Goal: Information Seeking & Learning: Check status

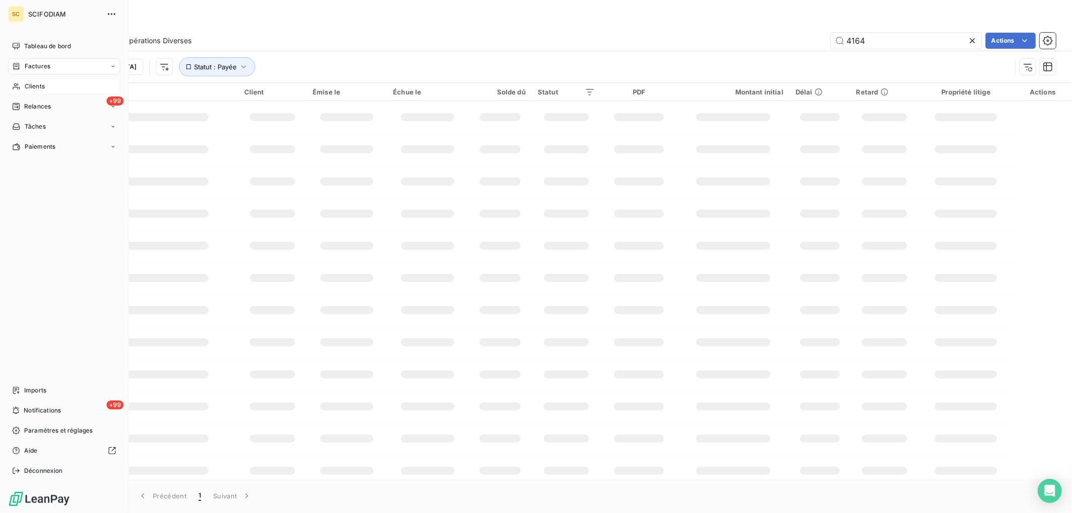
click at [30, 82] on span "Clients" at bounding box center [35, 86] width 20 height 9
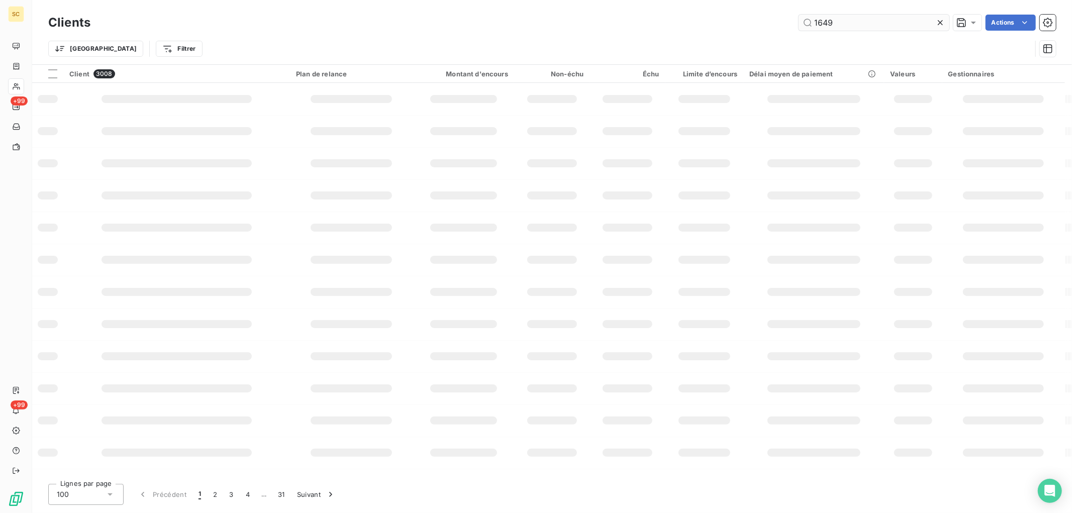
click at [872, 24] on input "1649" at bounding box center [874, 23] width 151 height 16
type input "1649"
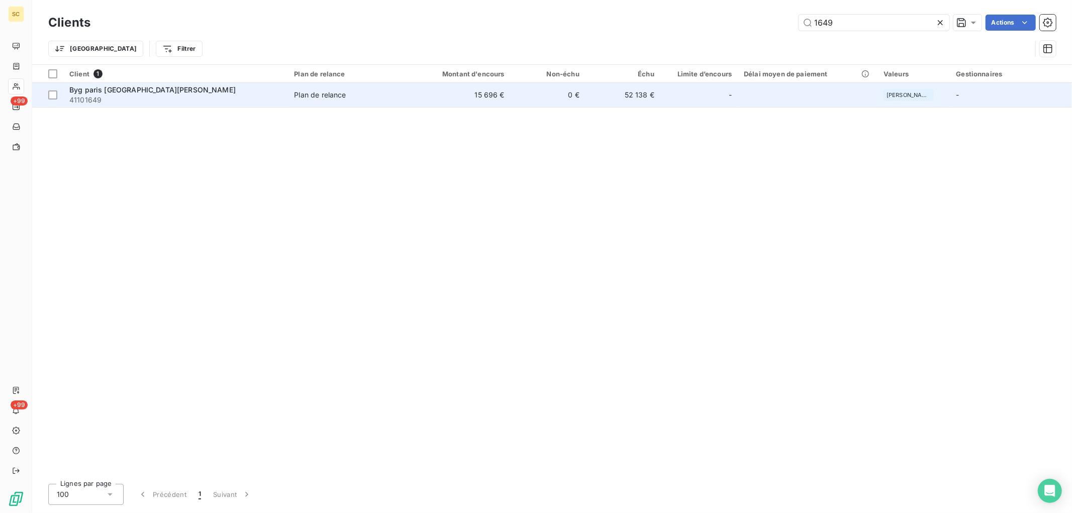
type input "1649"
click at [521, 88] on td "0 €" at bounding box center [548, 95] width 75 height 24
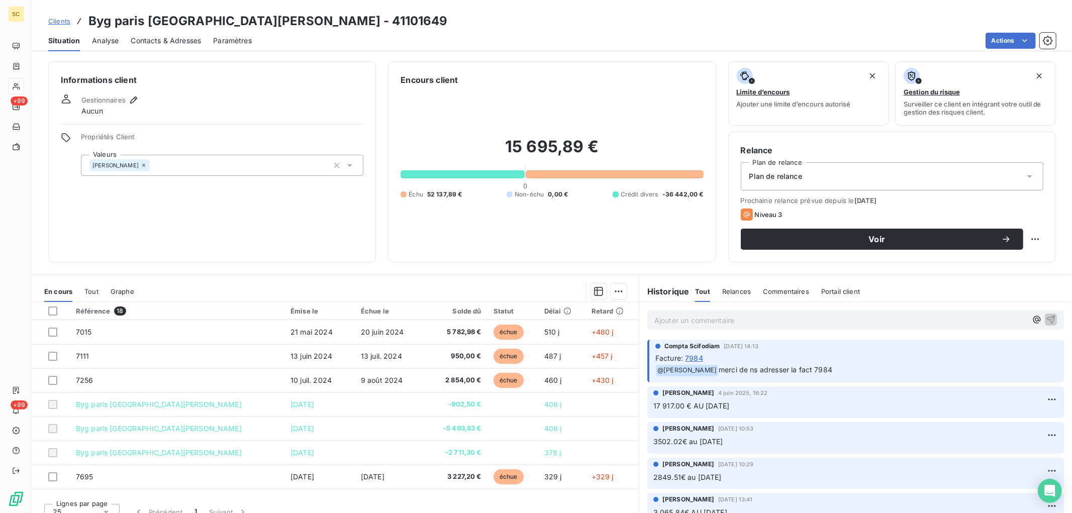
click at [711, 323] on p "Ajouter un commentaire ﻿" at bounding box center [840, 320] width 372 height 13
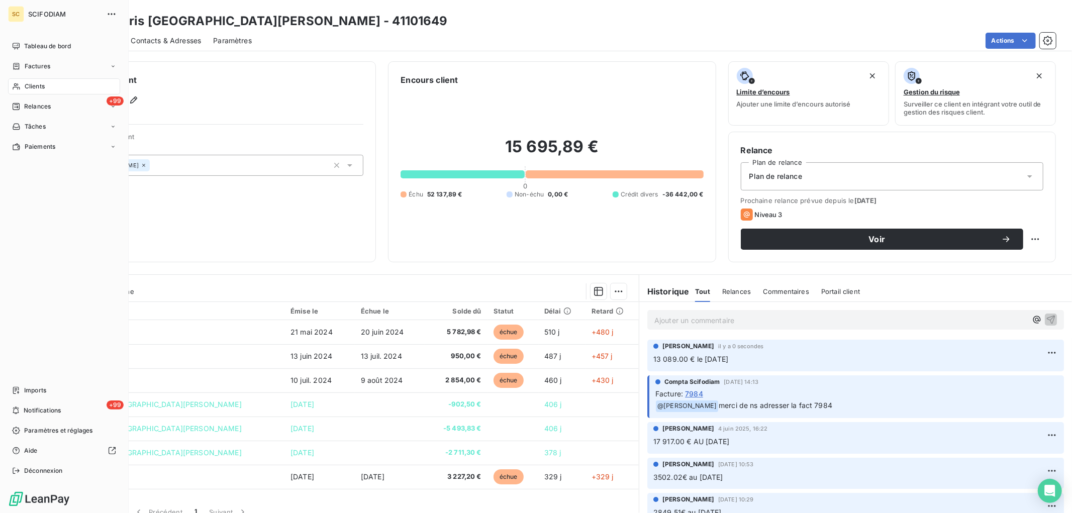
click at [43, 84] on span "Clients" at bounding box center [35, 86] width 20 height 9
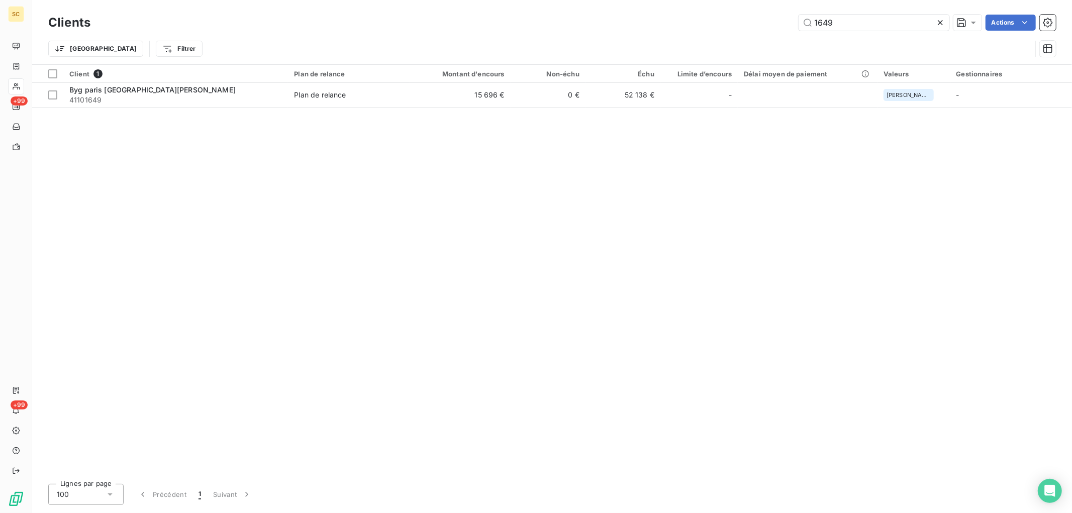
drag, startPoint x: 856, startPoint y: 19, endPoint x: 602, endPoint y: 44, distance: 254.6
click at [602, 44] on div "Clients 1649 Actions Trier Filtrer" at bounding box center [552, 38] width 1008 height 52
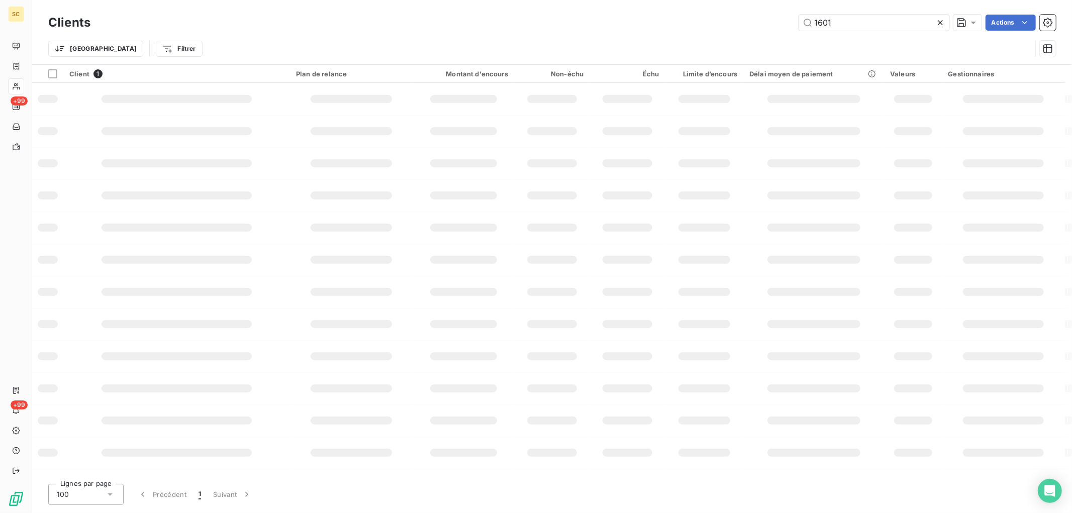
type input "1601"
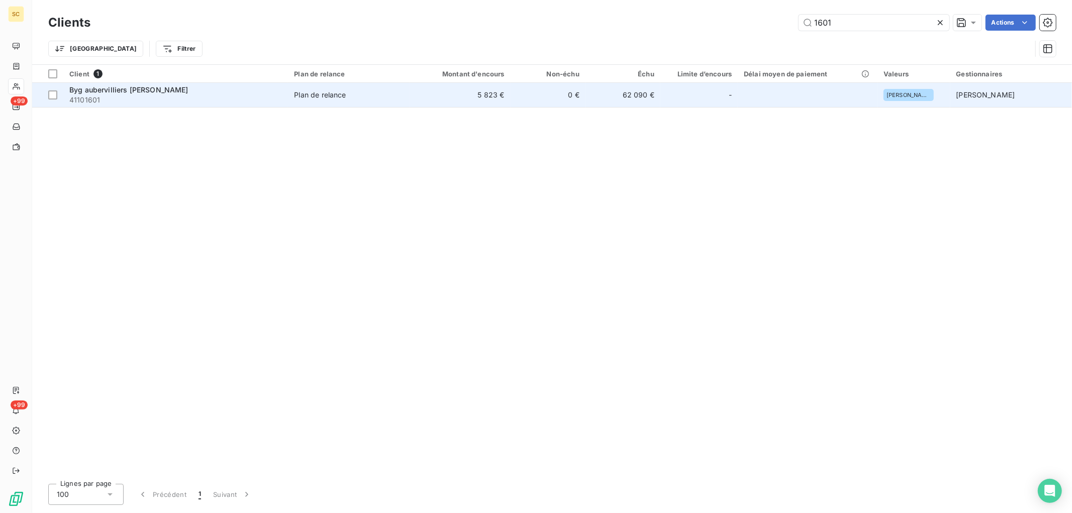
click at [311, 103] on td "Plan de relance" at bounding box center [349, 95] width 122 height 24
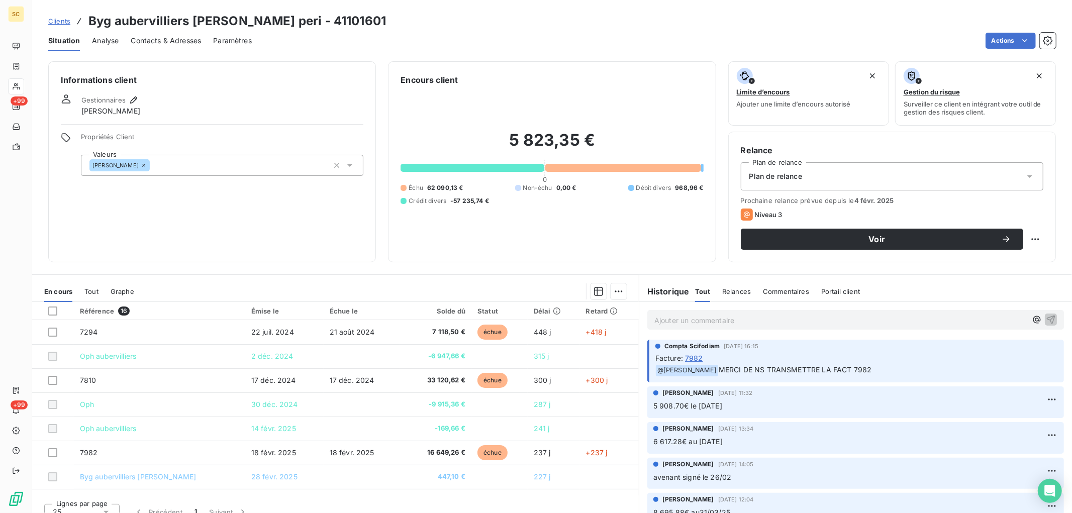
click at [722, 319] on p "Ajouter un commentaire ﻿" at bounding box center [840, 320] width 372 height 13
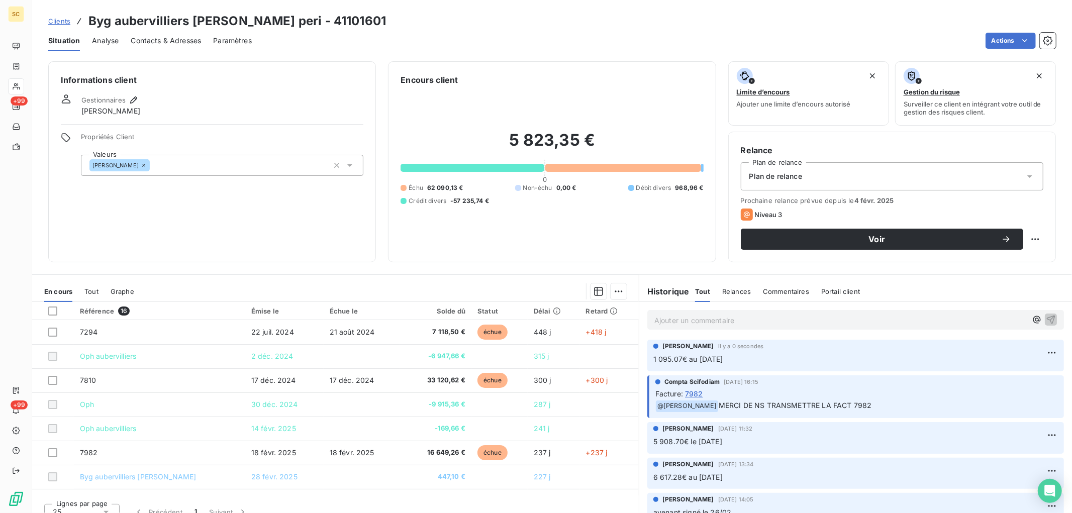
click at [52, 19] on span "Clients" at bounding box center [59, 21] width 22 height 8
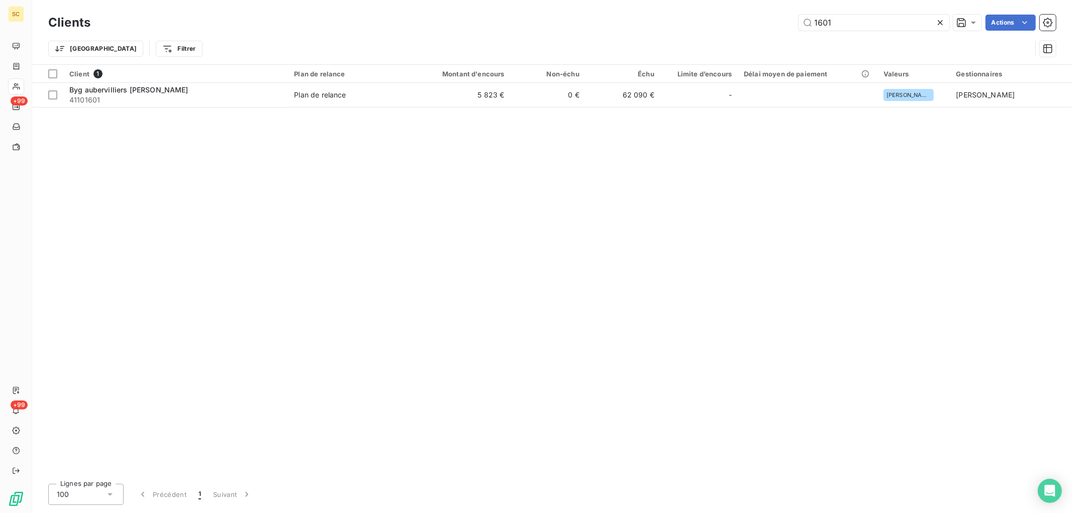
drag, startPoint x: 849, startPoint y: 24, endPoint x: 680, endPoint y: 11, distance: 170.4
click at [680, 11] on div "Clients 1601 Actions Trier Filtrer" at bounding box center [552, 32] width 1040 height 64
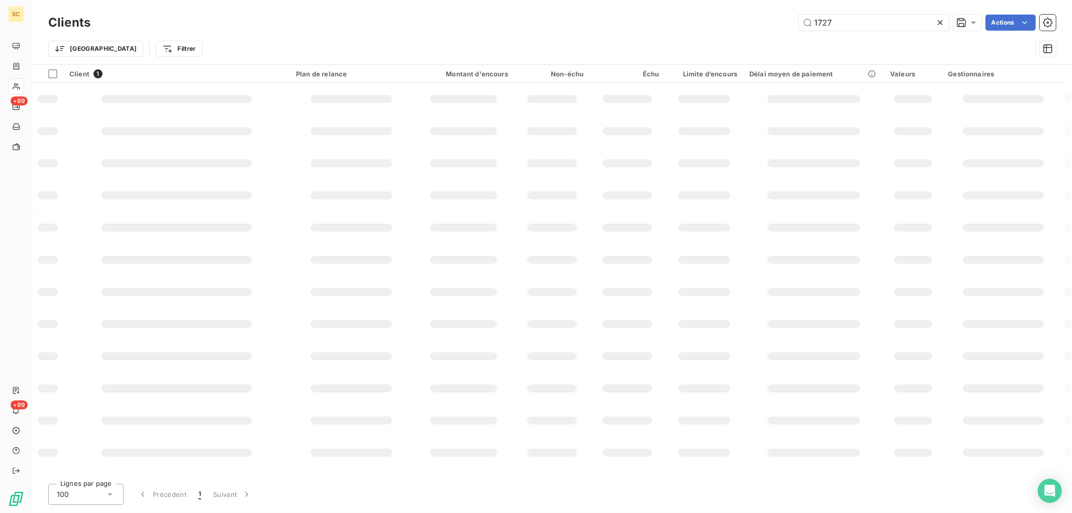
type input "1727"
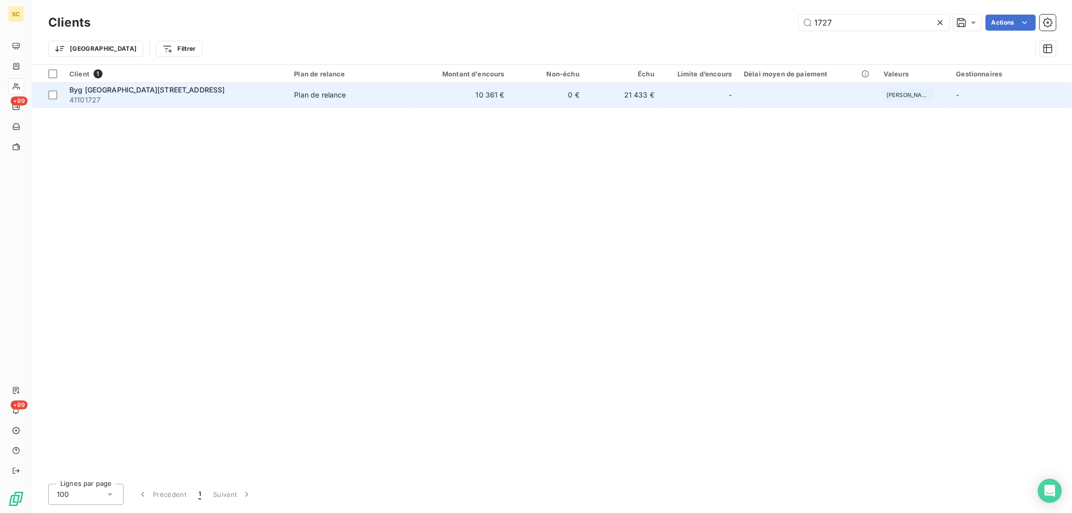
click at [287, 94] on td "Byg paris 20 avenue gambetta 41101727" at bounding box center [175, 95] width 225 height 24
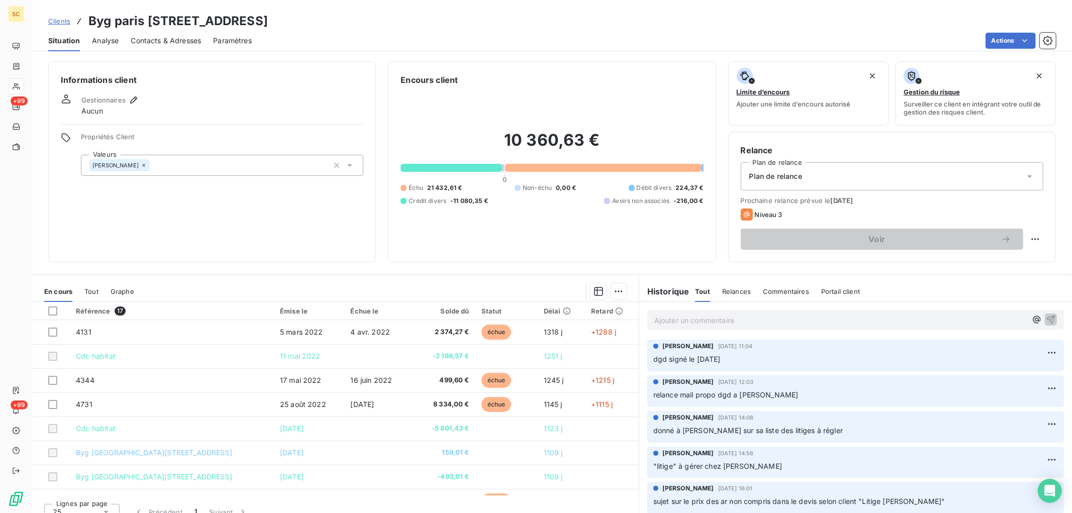
click at [742, 323] on p "Ajouter un commentaire ﻿" at bounding box center [840, 320] width 372 height 13
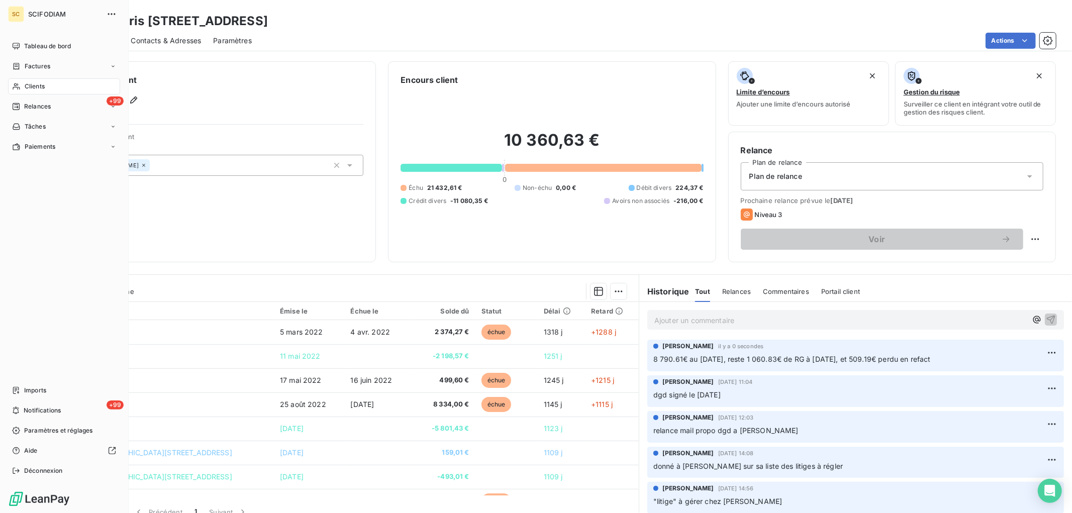
click at [39, 84] on span "Clients" at bounding box center [35, 86] width 20 height 9
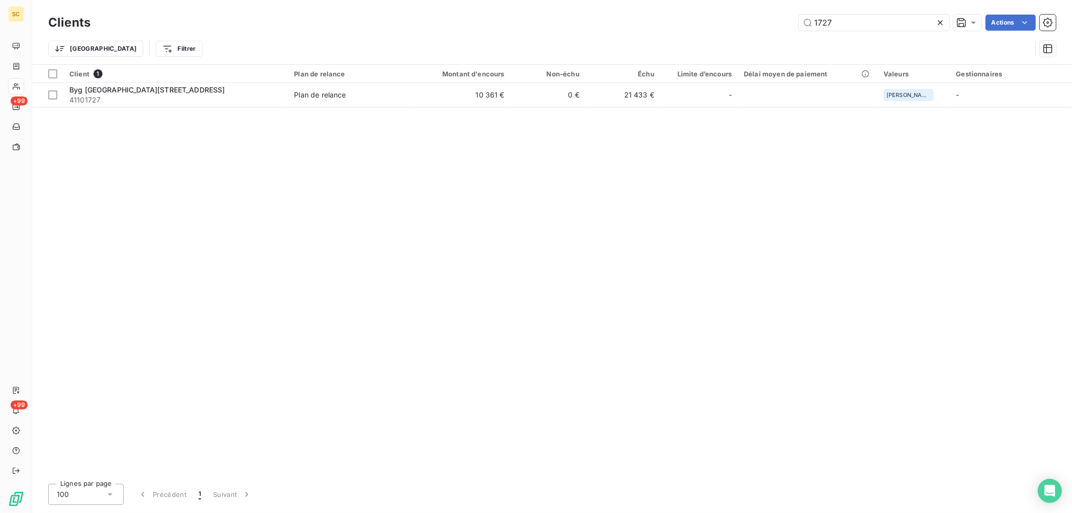
drag, startPoint x: 873, startPoint y: 23, endPoint x: 649, endPoint y: 26, distance: 224.2
click at [649, 26] on div "1727 Actions" at bounding box center [580, 23] width 954 height 16
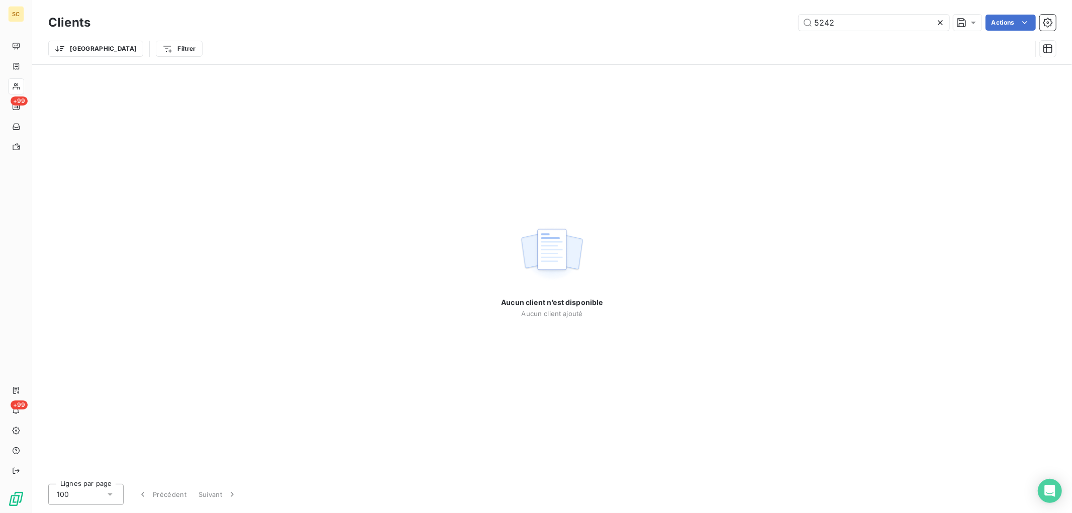
drag, startPoint x: 865, startPoint y: 22, endPoint x: 615, endPoint y: 38, distance: 250.3
click at [621, 38] on div "Clients 5242 Actions Trier Filtrer" at bounding box center [552, 38] width 1008 height 52
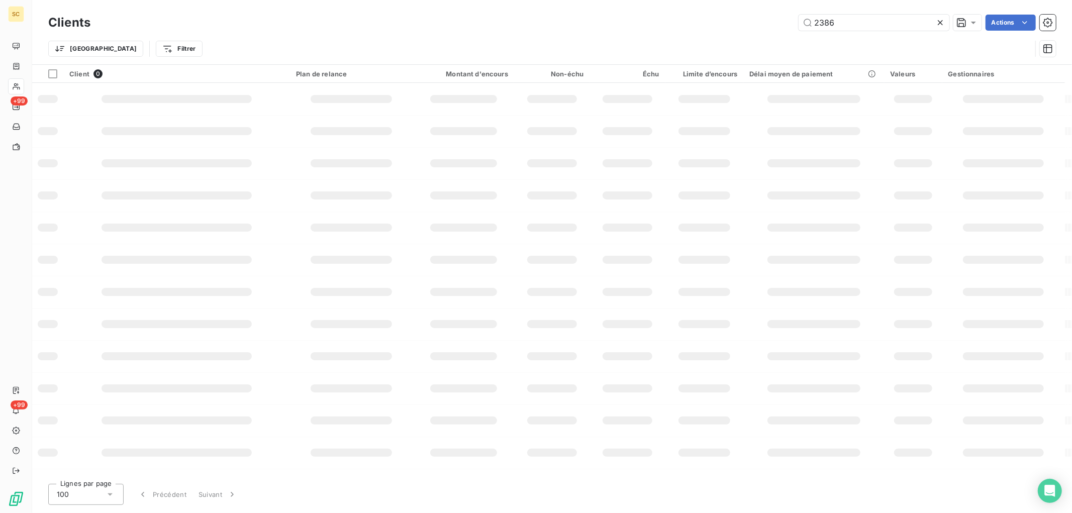
type input "2386"
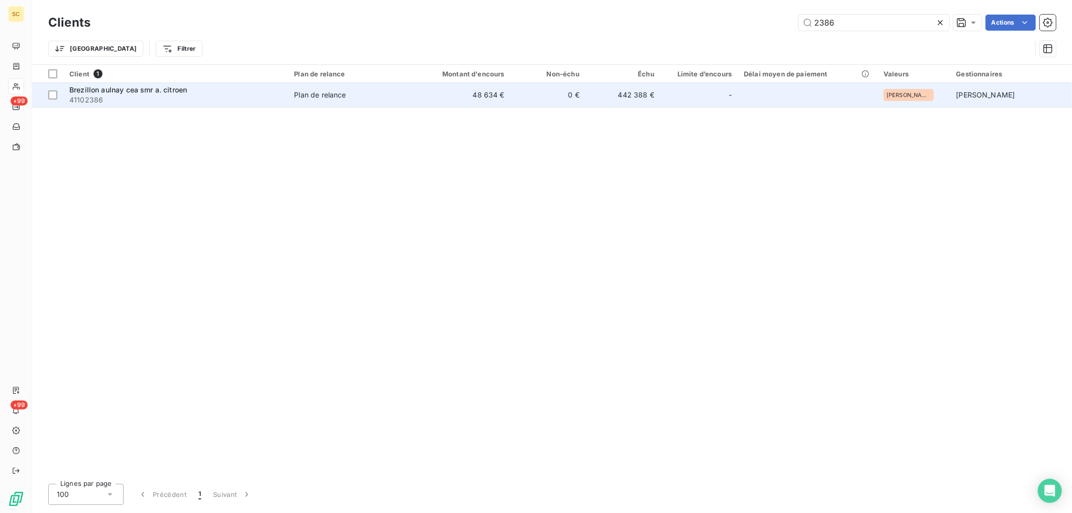
click at [511, 100] on td "48 634 €" at bounding box center [460, 95] width 101 height 24
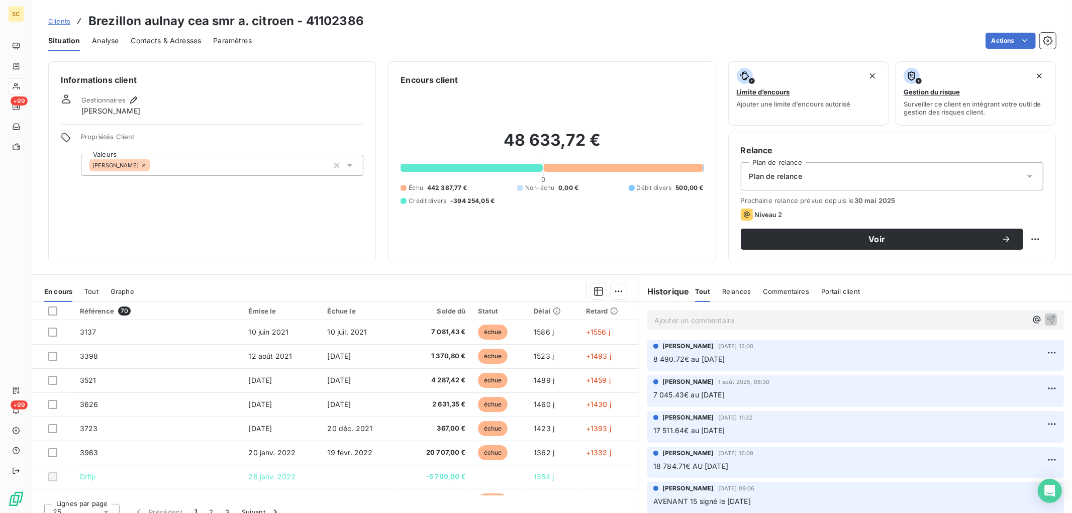
click at [722, 323] on p "Ajouter un commentaire ﻿" at bounding box center [840, 320] width 372 height 13
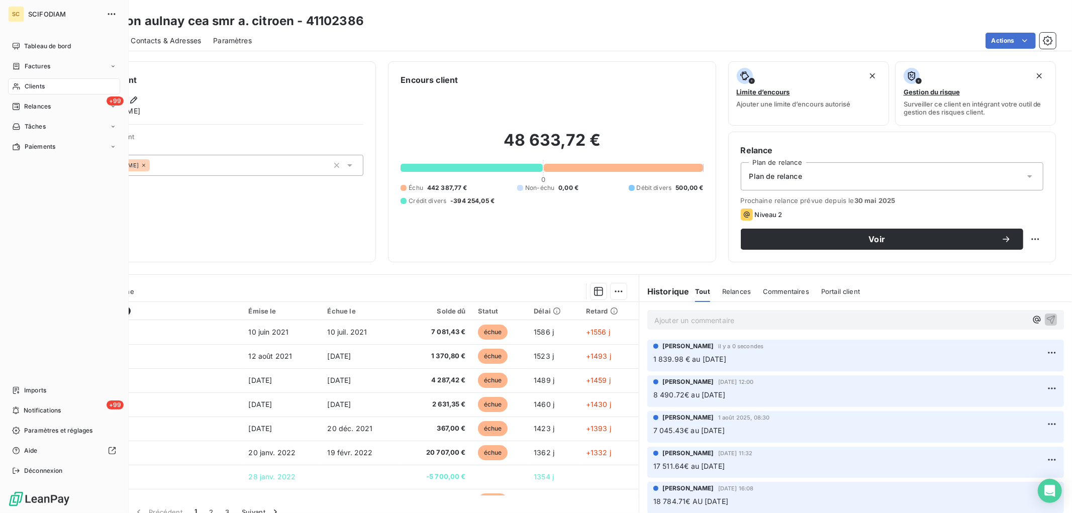
click at [36, 85] on span "Clients" at bounding box center [35, 86] width 20 height 9
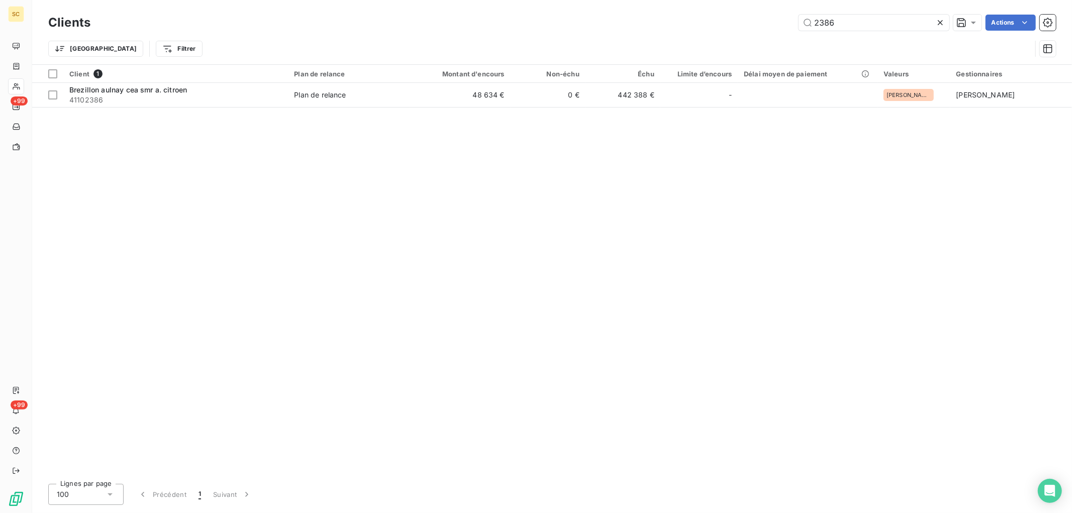
drag, startPoint x: 842, startPoint y: 21, endPoint x: 670, endPoint y: 9, distance: 172.8
click at [670, 9] on div "Clients 2386 Actions Trier Filtrer" at bounding box center [552, 32] width 1040 height 64
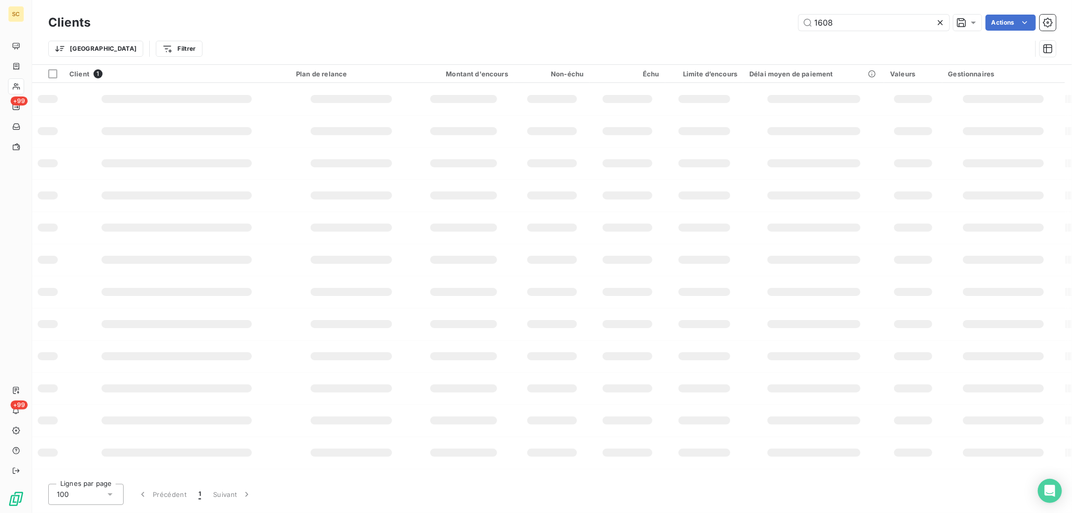
type input "1608"
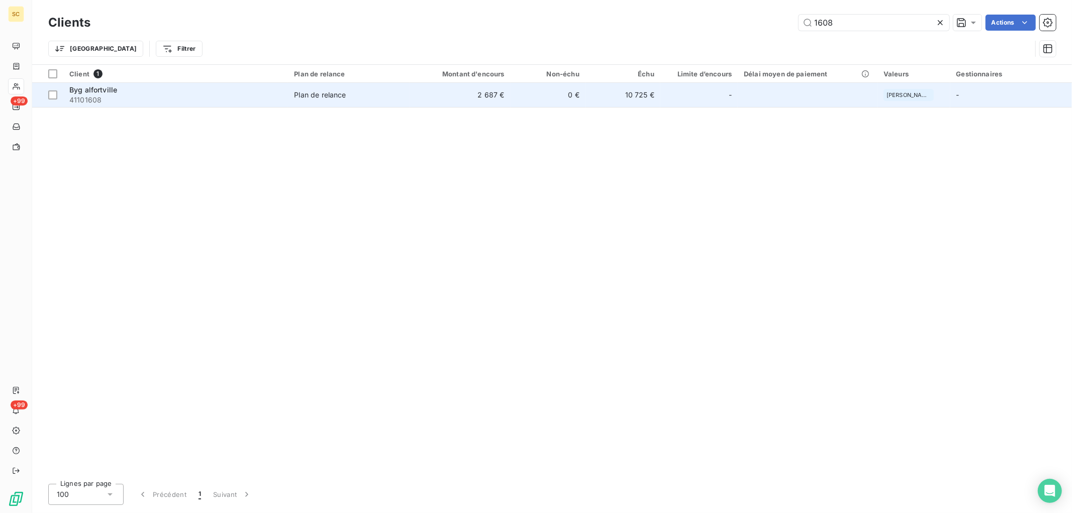
click at [625, 98] on td "10 725 €" at bounding box center [623, 95] width 75 height 24
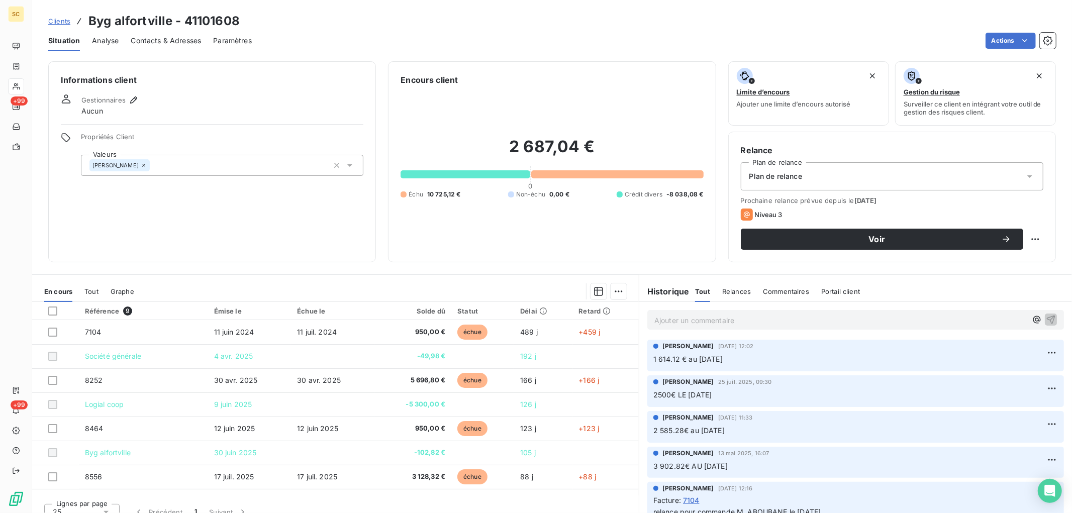
click at [757, 323] on p "Ajouter un commentaire ﻿" at bounding box center [840, 320] width 372 height 13
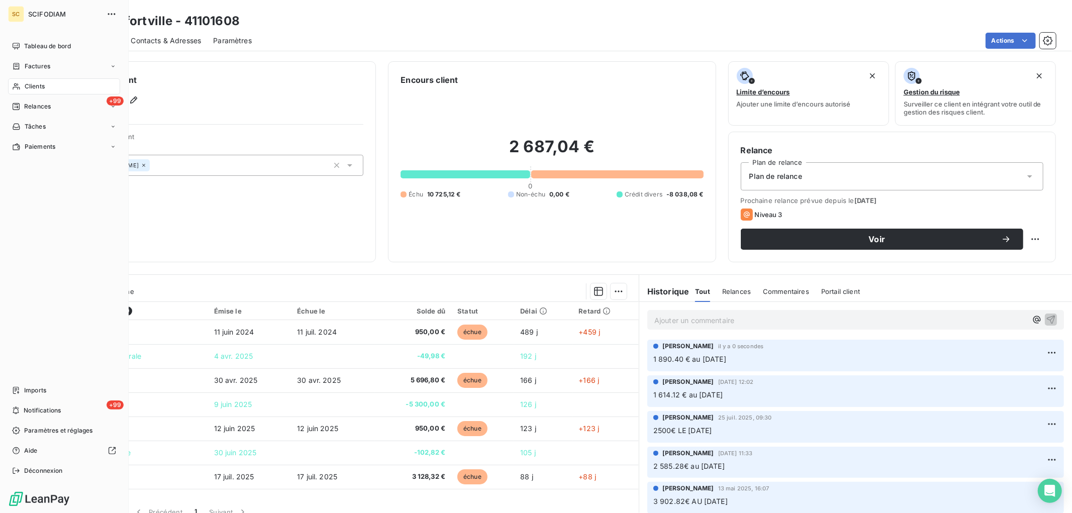
click at [35, 86] on span "Clients" at bounding box center [35, 86] width 20 height 9
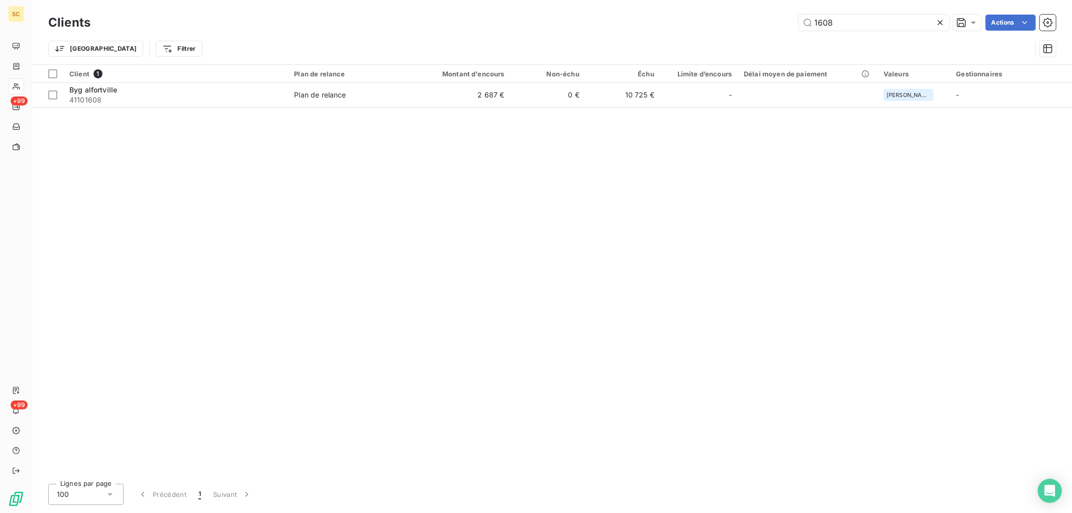
drag, startPoint x: 865, startPoint y: 20, endPoint x: 526, endPoint y: 37, distance: 339.2
click at [527, 37] on div "Clients 1608 Actions Trier Filtrer" at bounding box center [552, 38] width 1008 height 52
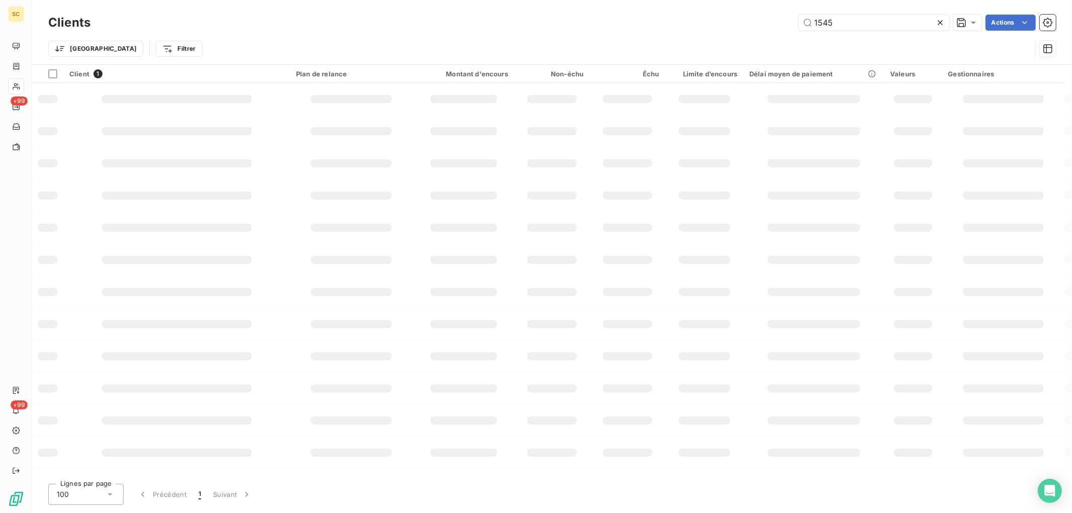
type input "1545"
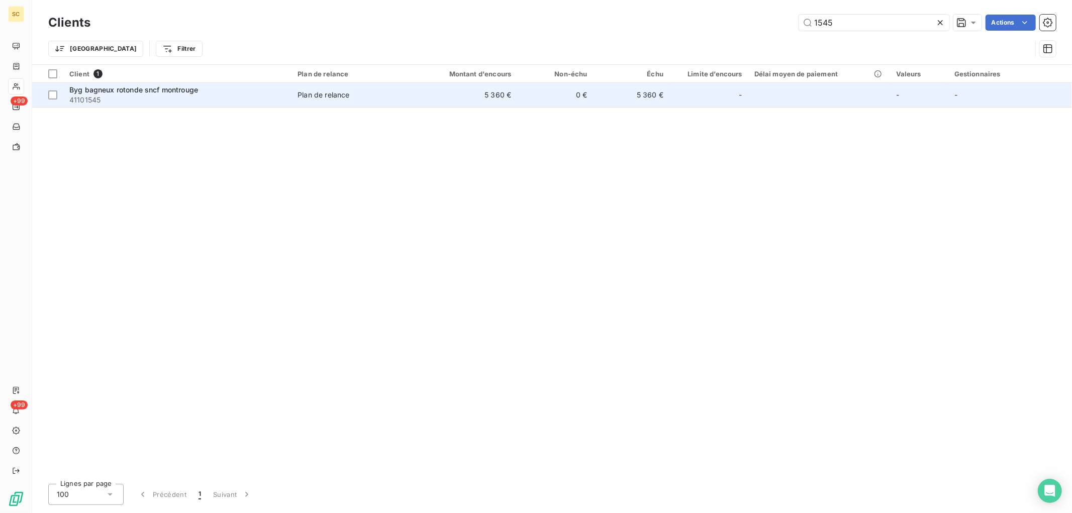
click at [582, 102] on td "0 €" at bounding box center [555, 95] width 76 height 24
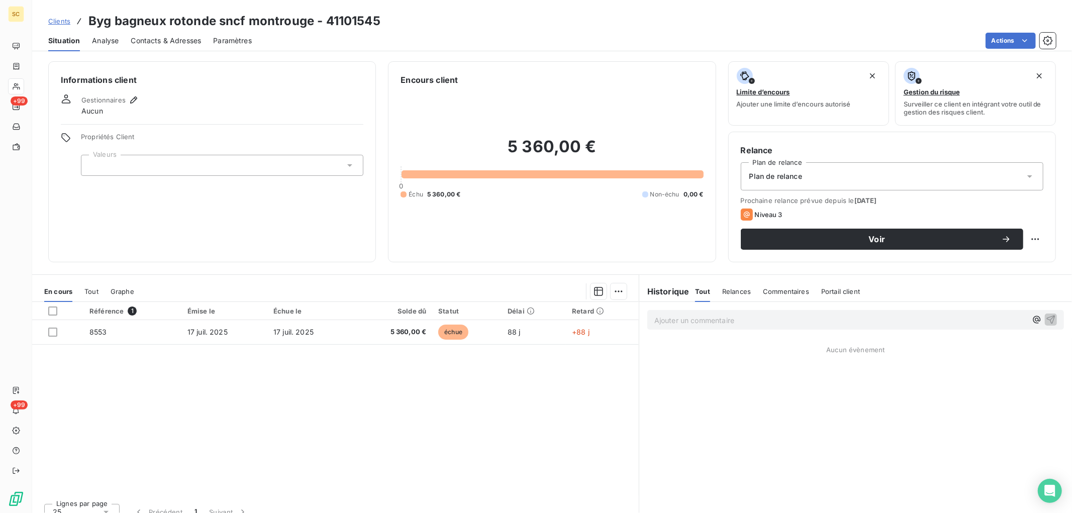
drag, startPoint x: 704, startPoint y: 318, endPoint x: 762, endPoint y: 330, distance: 58.6
click at [704, 319] on p "Ajouter un commentaire ﻿" at bounding box center [840, 320] width 372 height 13
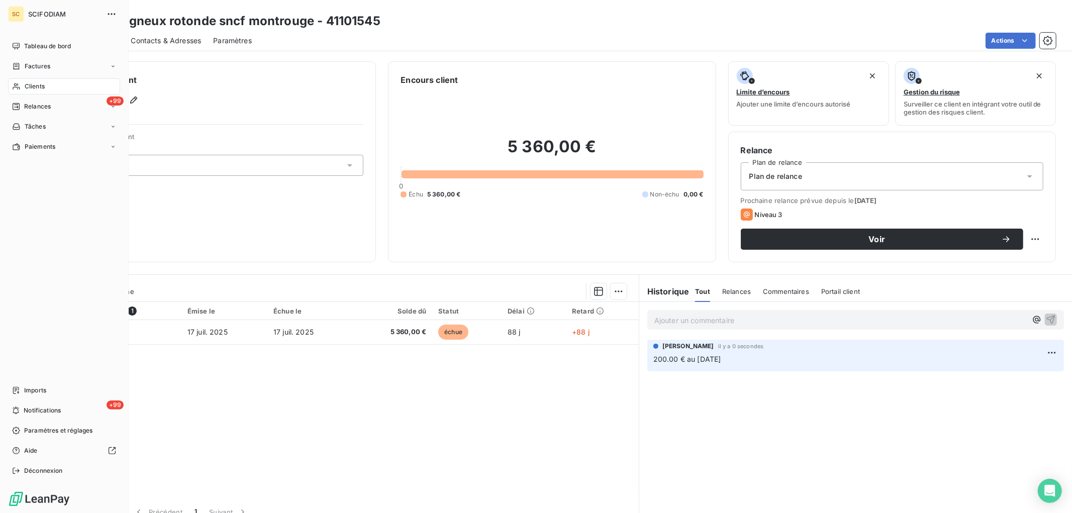
click at [19, 81] on div "Clients" at bounding box center [64, 86] width 112 height 16
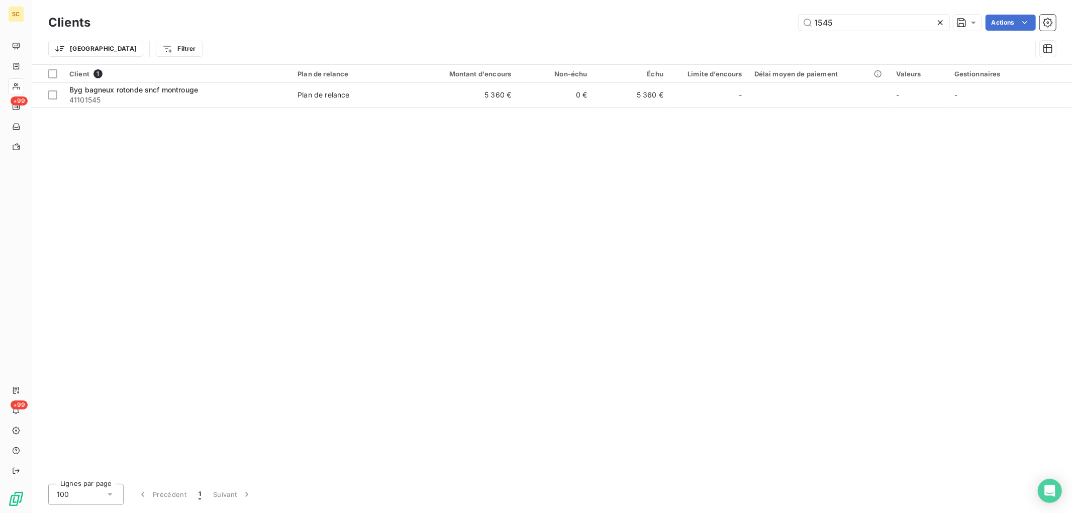
drag, startPoint x: 837, startPoint y: 27, endPoint x: 665, endPoint y: 31, distance: 172.5
click at [674, 33] on div "Clients 1545 Actions Trier Filtrer" at bounding box center [552, 38] width 1008 height 52
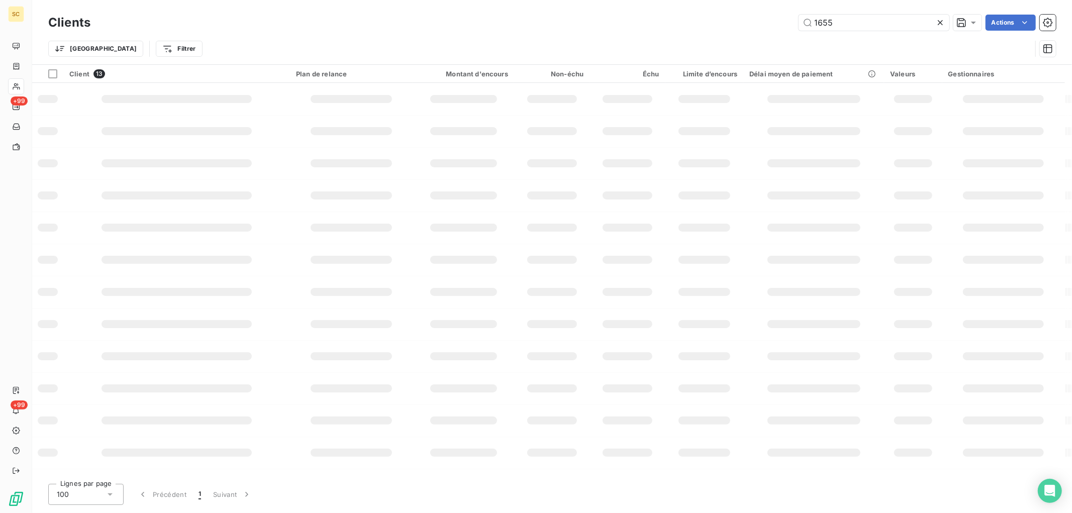
type input "1655"
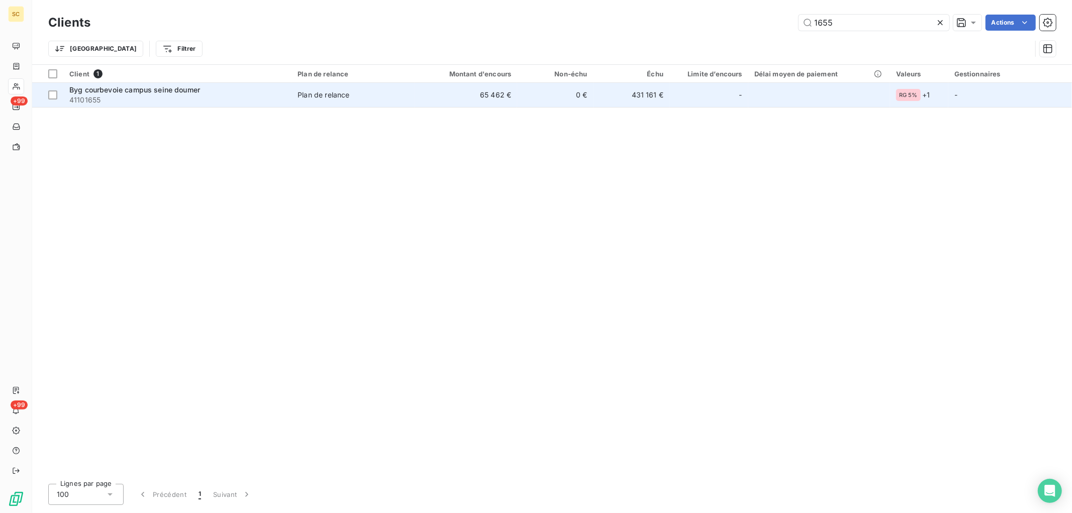
click at [637, 104] on td "431 161 €" at bounding box center [632, 95] width 76 height 24
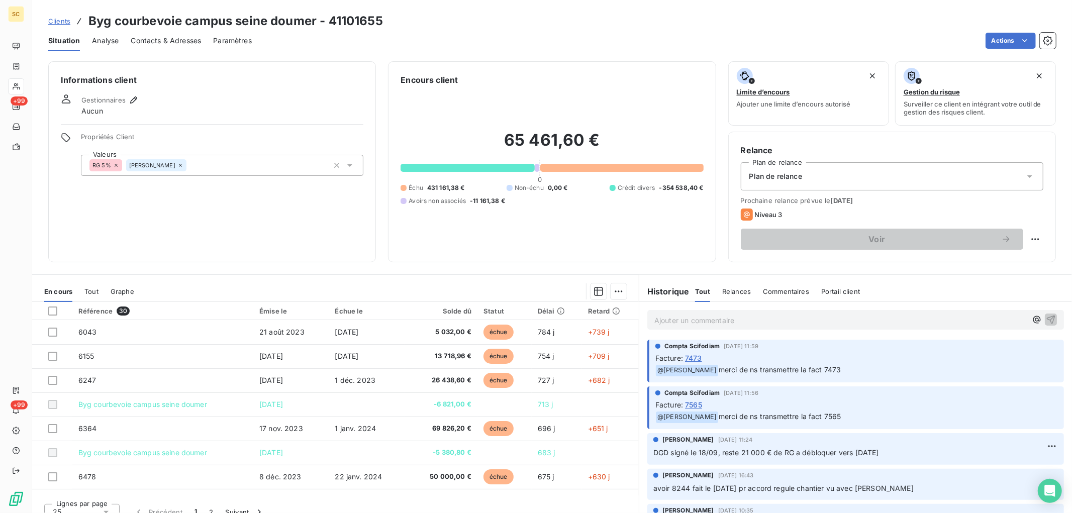
click at [736, 324] on p "Ajouter un commentaire ﻿" at bounding box center [840, 320] width 372 height 13
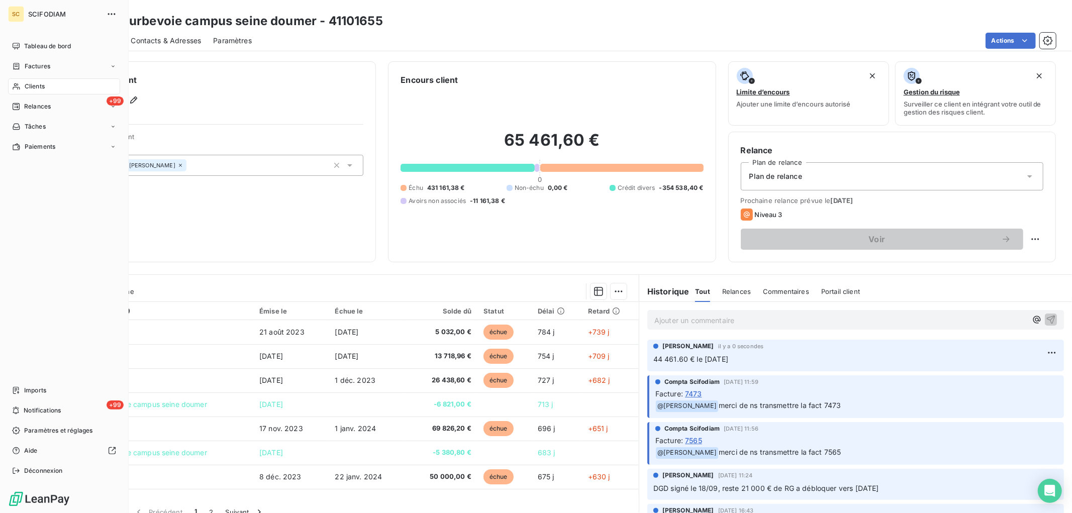
click at [38, 88] on span "Clients" at bounding box center [35, 86] width 20 height 9
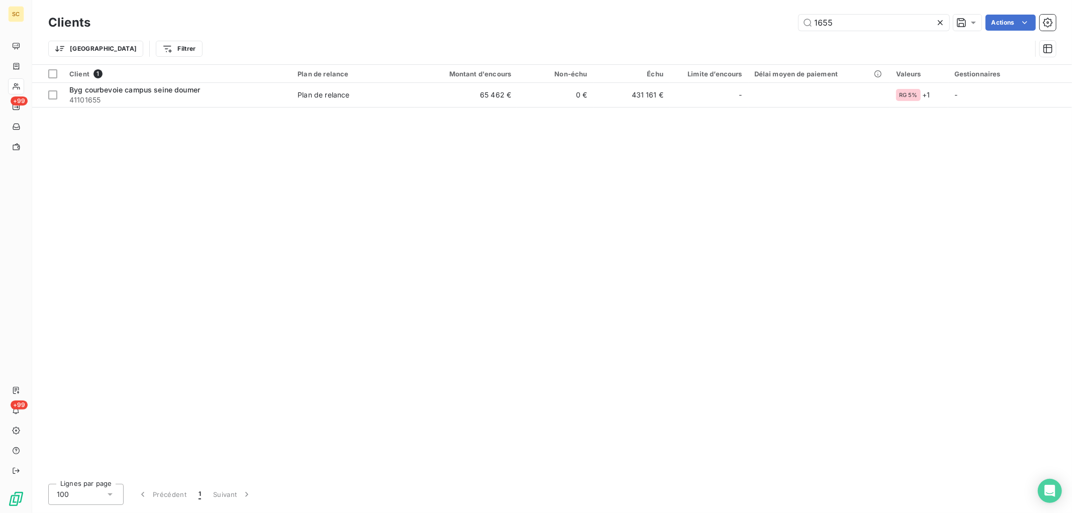
drag, startPoint x: 846, startPoint y: 24, endPoint x: 585, endPoint y: 18, distance: 261.4
click at [585, 18] on div "1655 Actions" at bounding box center [580, 23] width 954 height 16
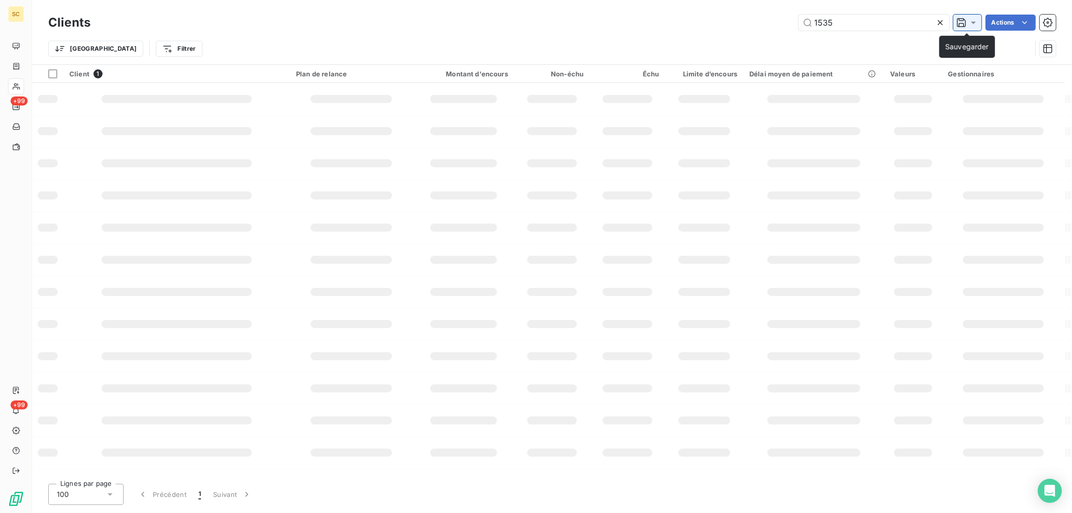
type input "1535"
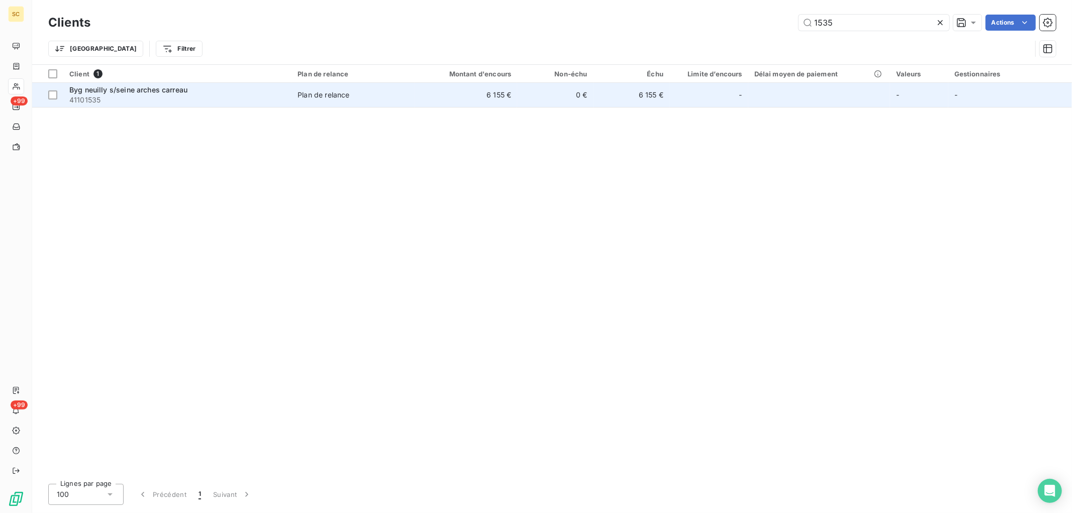
click at [516, 103] on td "6 155 €" at bounding box center [466, 95] width 102 height 24
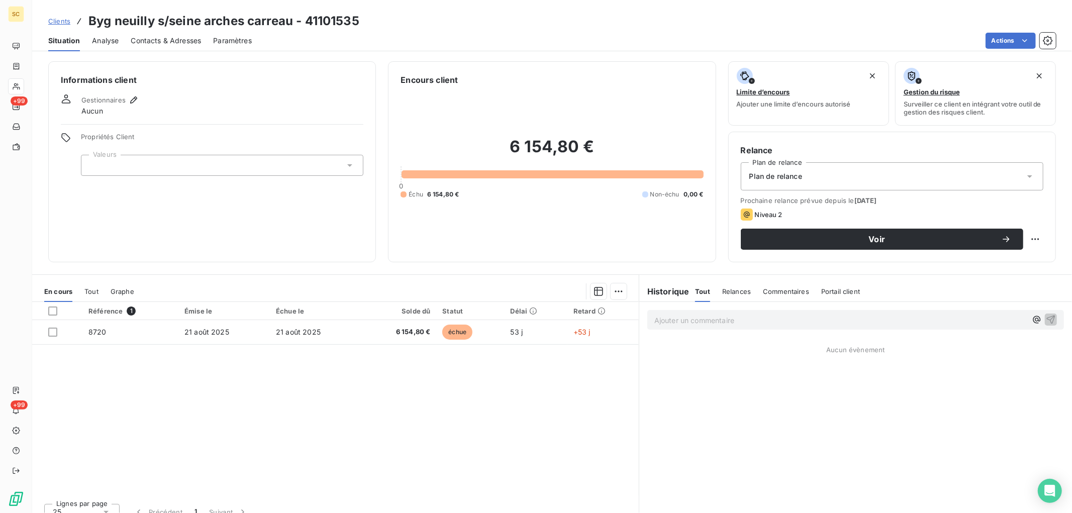
click at [668, 318] on p "Ajouter un commentaire ﻿" at bounding box center [840, 320] width 372 height 13
click at [680, 317] on p "Ajouter un commentaire ﻿" at bounding box center [840, 320] width 372 height 13
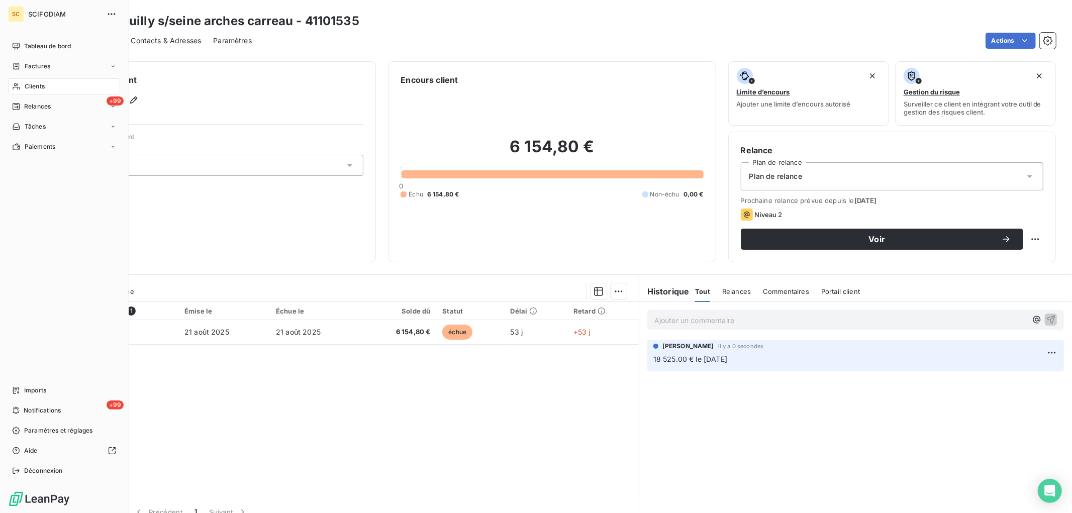
click at [34, 82] on span "Clients" at bounding box center [35, 86] width 20 height 9
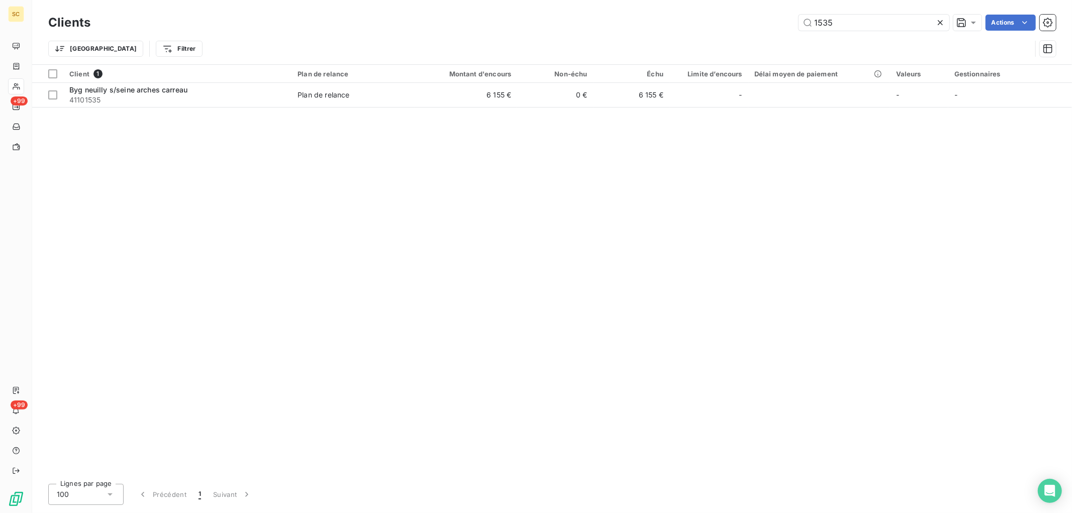
click at [602, 2] on div "Clients 1535 Actions Trier Filtrer" at bounding box center [552, 32] width 1040 height 64
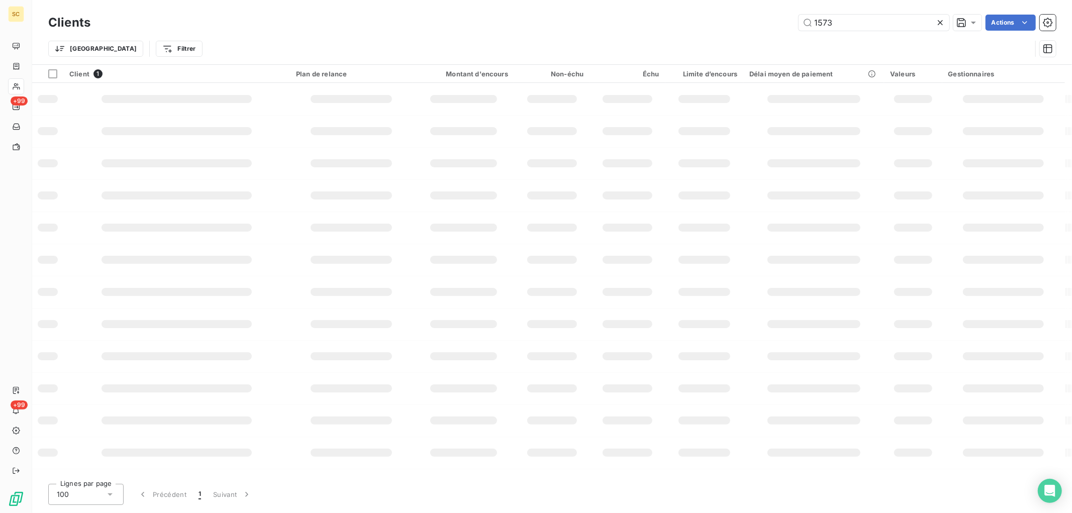
type input "1573"
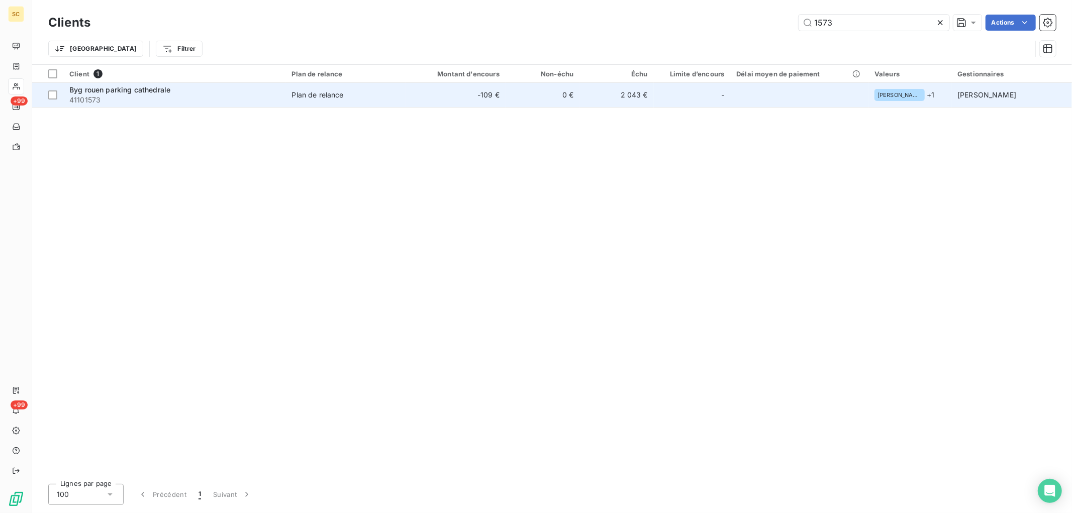
click at [490, 97] on td "-109 €" at bounding box center [456, 95] width 100 height 24
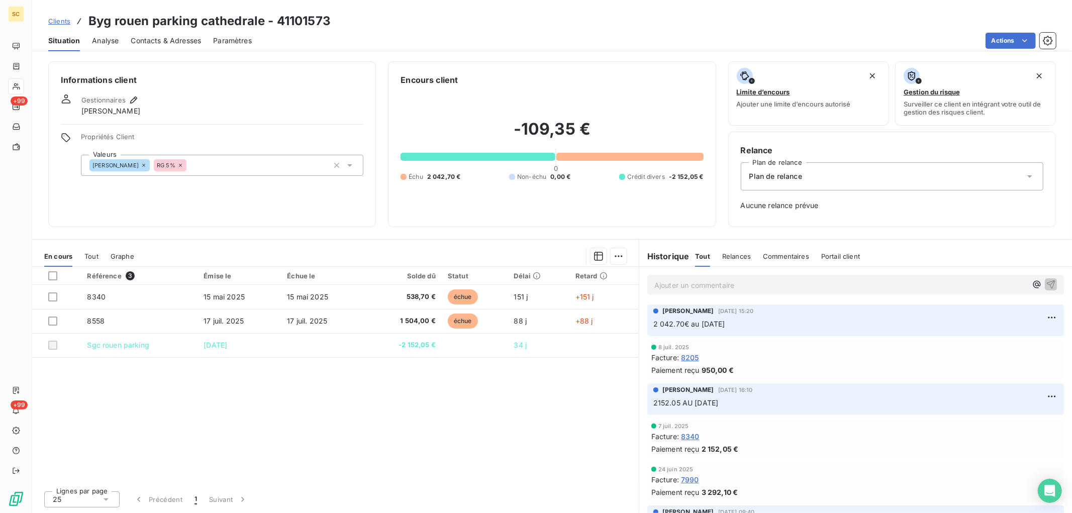
click at [685, 287] on p "Ajouter un commentaire ﻿" at bounding box center [840, 285] width 372 height 13
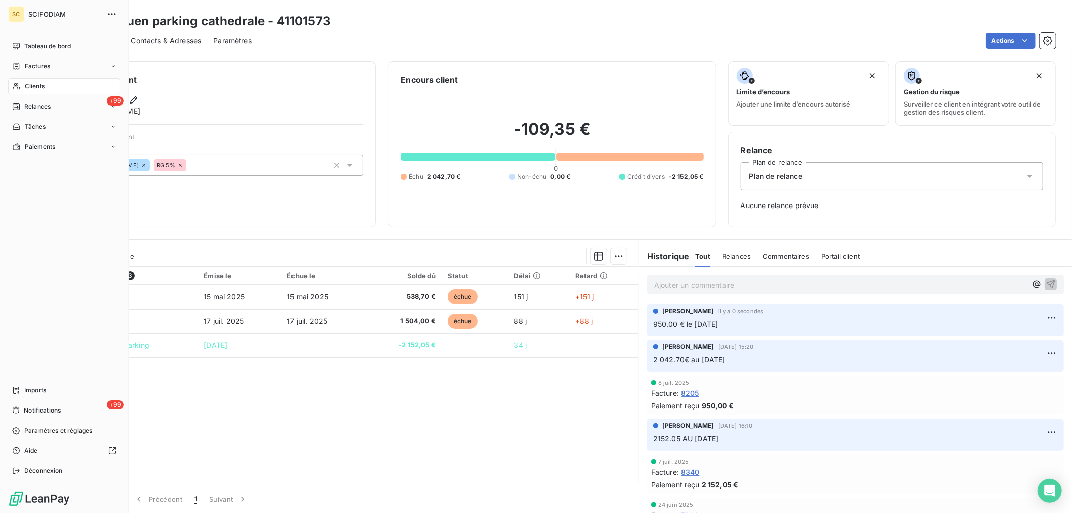
click at [51, 90] on div "Clients" at bounding box center [64, 86] width 112 height 16
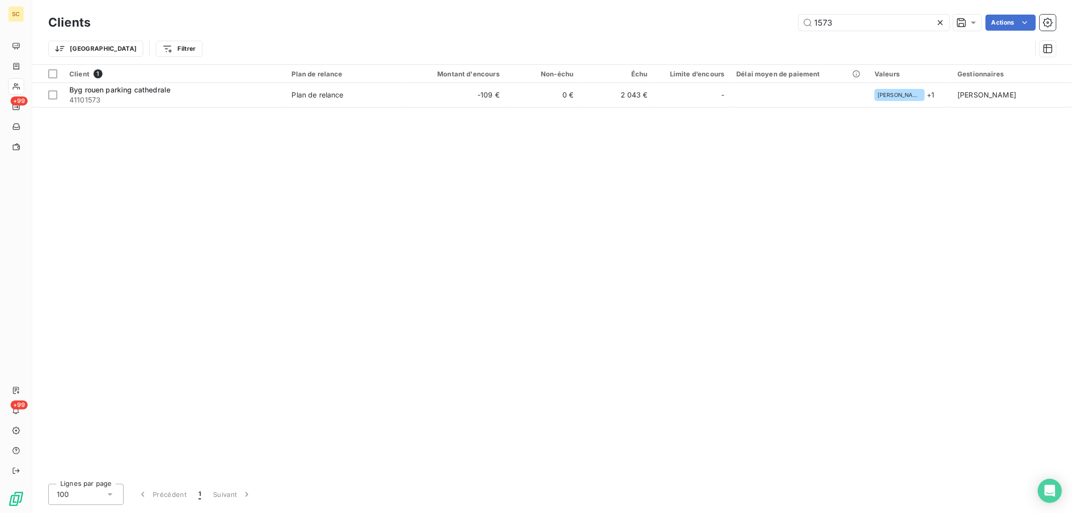
drag, startPoint x: 656, startPoint y: 29, endPoint x: 639, endPoint y: 31, distance: 16.7
click at [639, 31] on div "Clients 1573 Actions" at bounding box center [552, 22] width 1008 height 21
click at [885, 27] on input "1573" at bounding box center [874, 23] width 151 height 16
drag, startPoint x: 877, startPoint y: 24, endPoint x: 650, endPoint y: 15, distance: 226.9
click at [650, 15] on div "1573 Actions" at bounding box center [580, 23] width 954 height 16
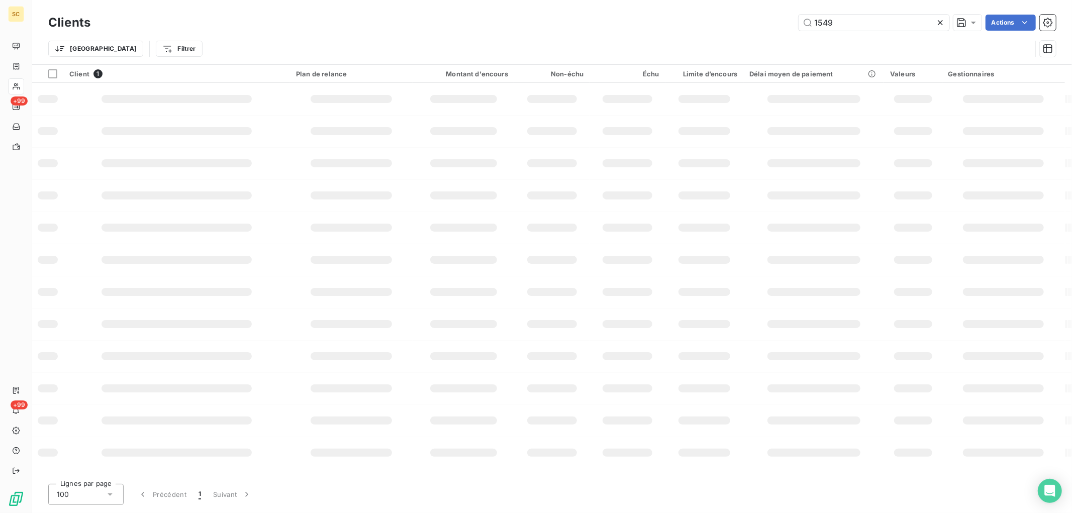
type input "1549"
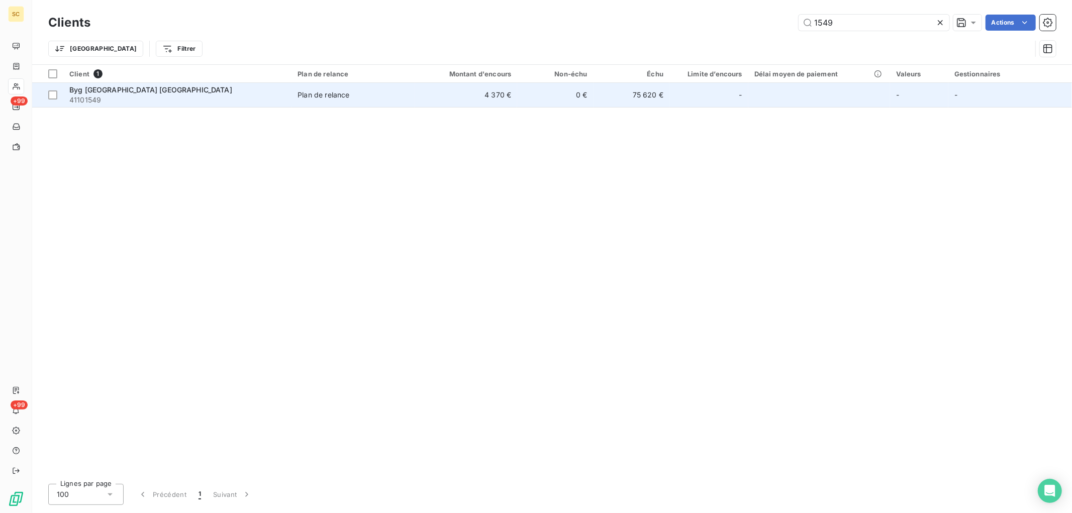
click at [563, 104] on td "0 €" at bounding box center [555, 95] width 76 height 24
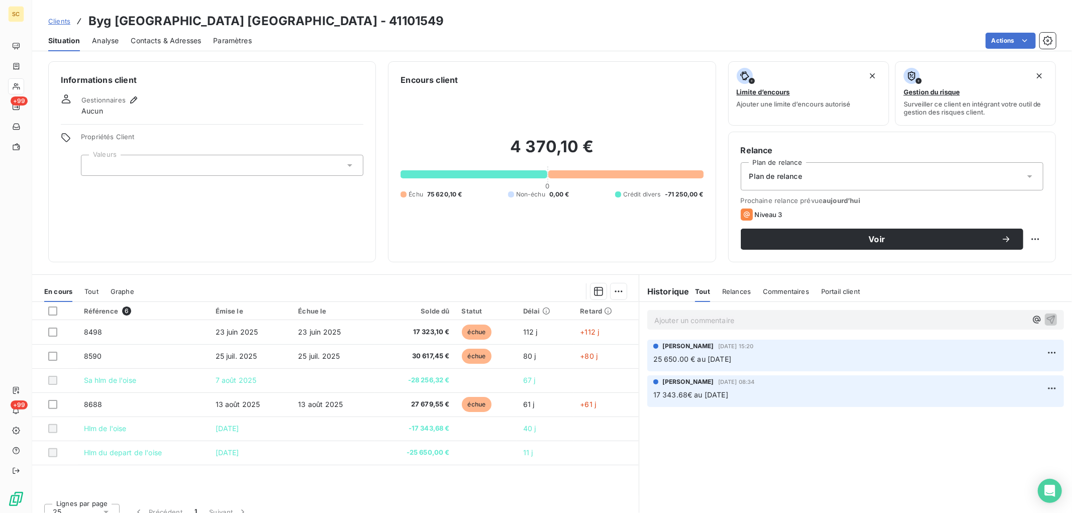
click at [694, 323] on p "Ajouter un commentaire ﻿" at bounding box center [840, 320] width 372 height 13
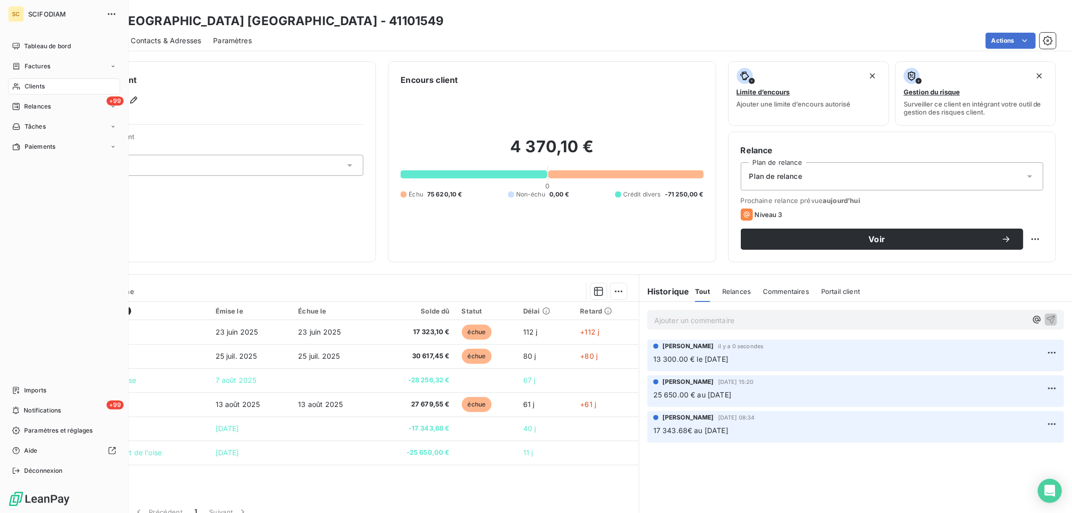
drag, startPoint x: 30, startPoint y: 91, endPoint x: 79, endPoint y: 81, distance: 49.7
click at [31, 91] on div "Clients" at bounding box center [64, 86] width 112 height 16
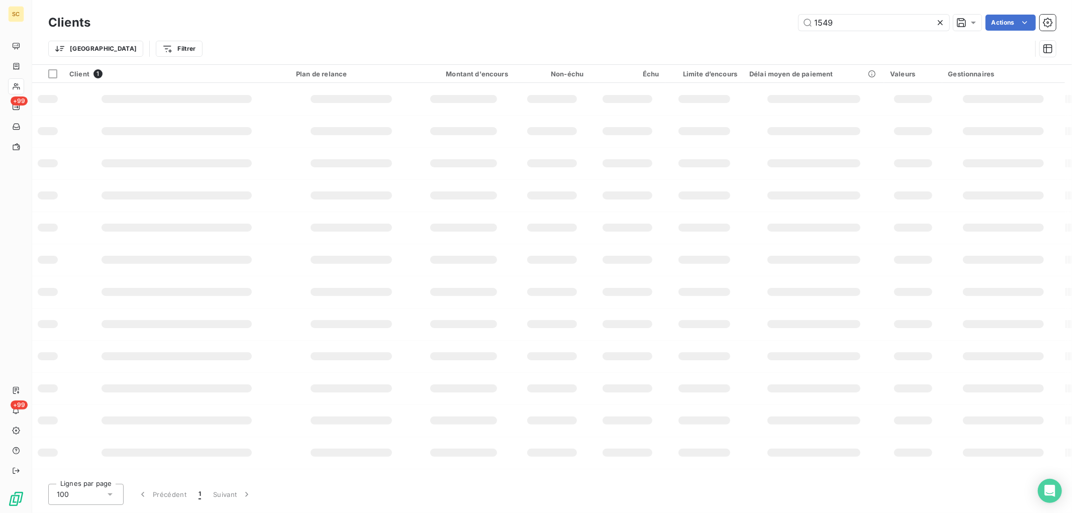
drag, startPoint x: 880, startPoint y: 19, endPoint x: 409, endPoint y: 17, distance: 471.0
click at [446, 23] on div "1549 Actions" at bounding box center [580, 23] width 954 height 16
type input "1577"
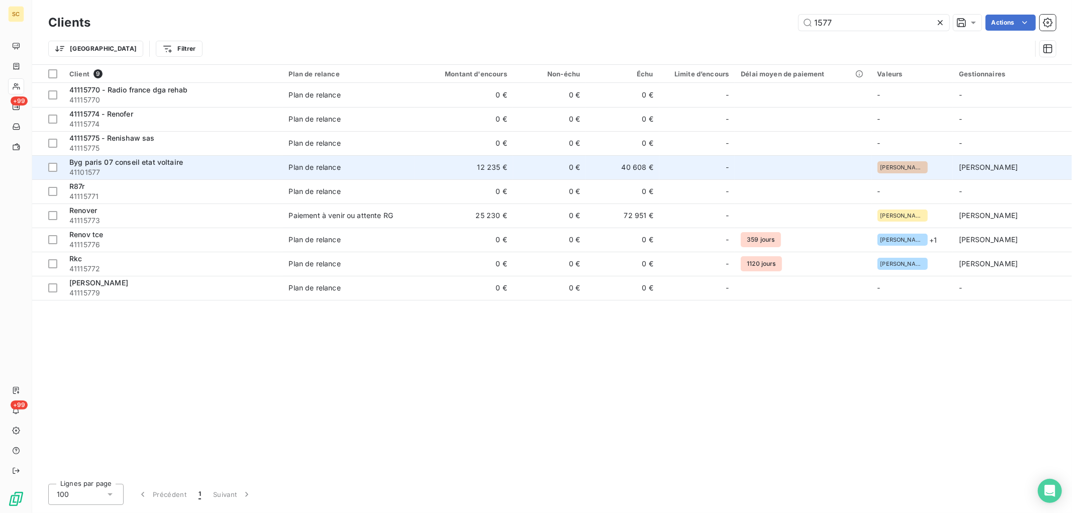
click at [218, 170] on span "41101577" at bounding box center [173, 172] width 208 height 10
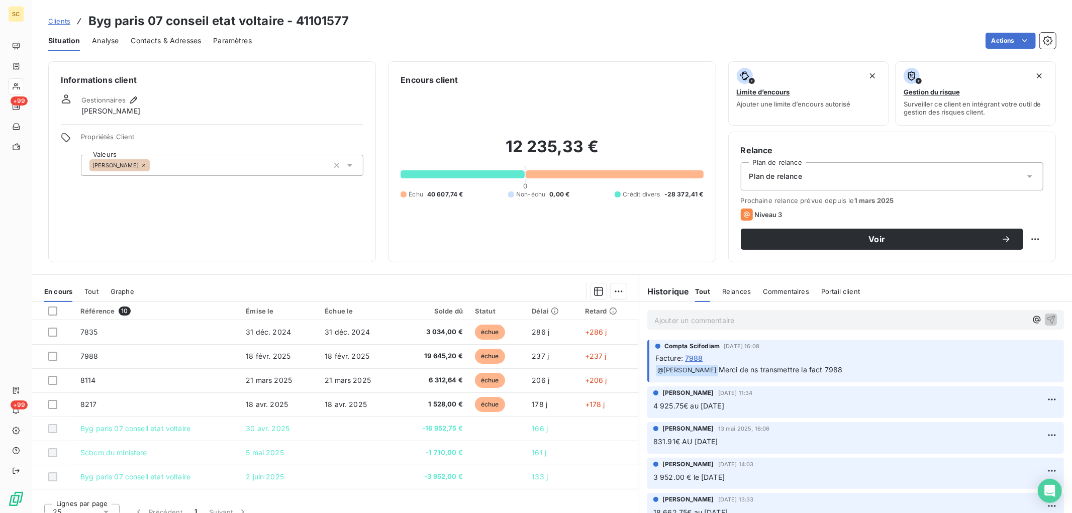
click at [670, 314] on p "Ajouter un commentaire ﻿" at bounding box center [840, 320] width 372 height 13
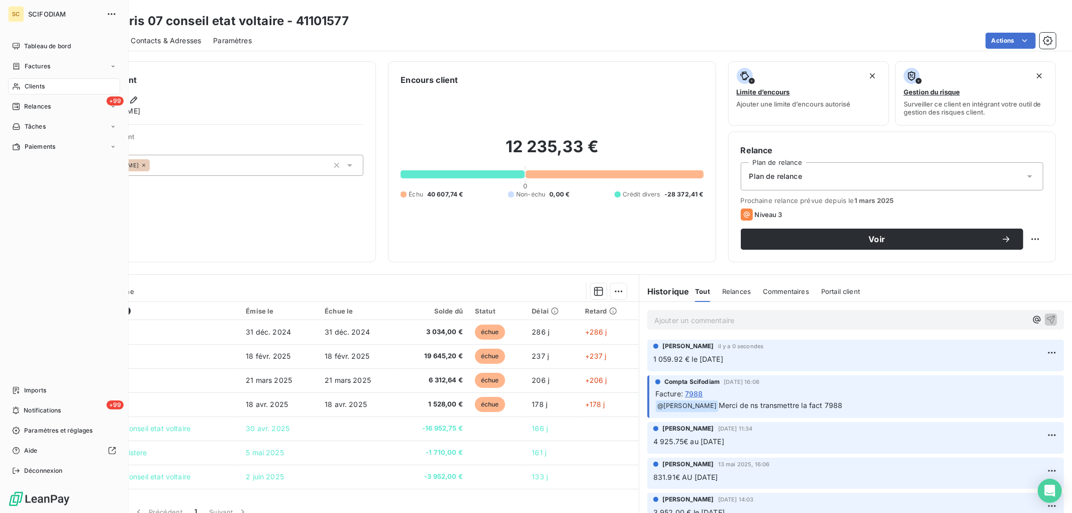
click at [32, 86] on span "Clients" at bounding box center [35, 86] width 20 height 9
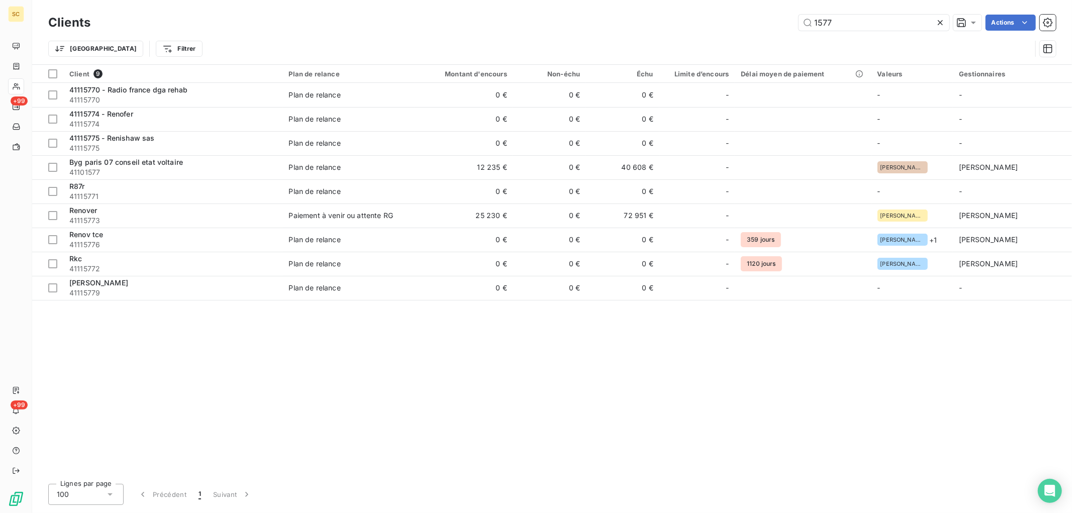
drag, startPoint x: 834, startPoint y: 16, endPoint x: 667, endPoint y: 29, distance: 167.9
click at [669, 29] on div "1577 Actions" at bounding box center [580, 23] width 954 height 16
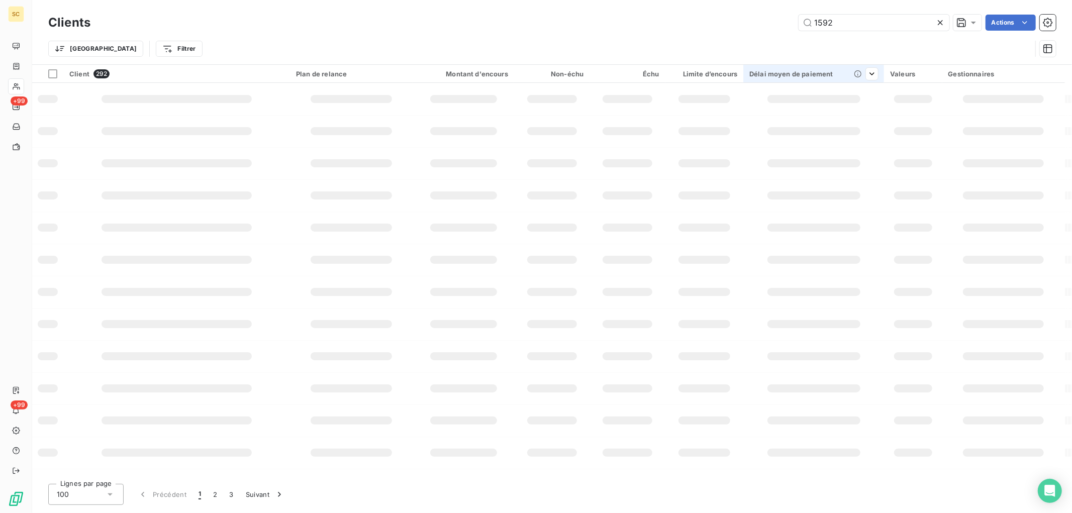
type input "1592"
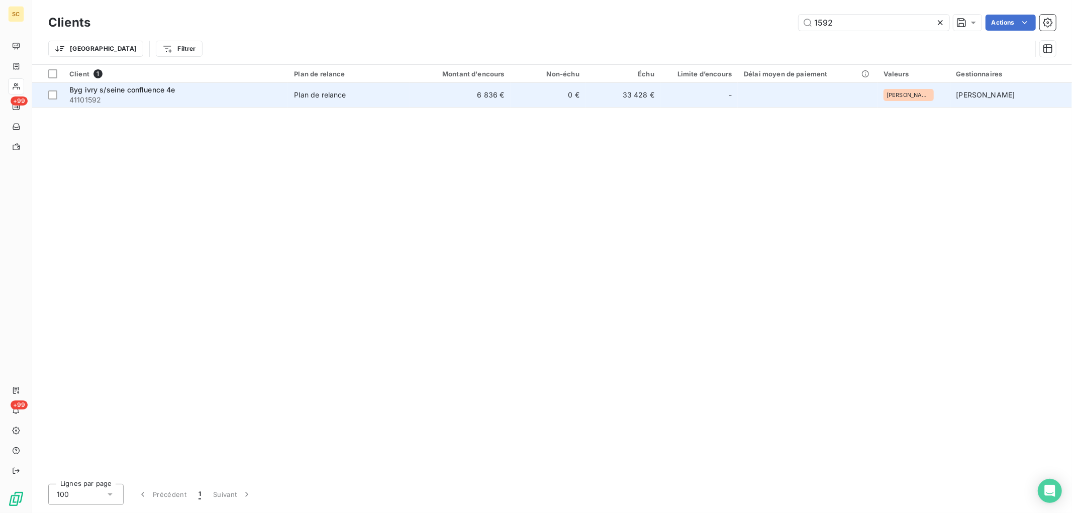
click at [353, 98] on span "Plan de relance" at bounding box center [349, 95] width 110 height 10
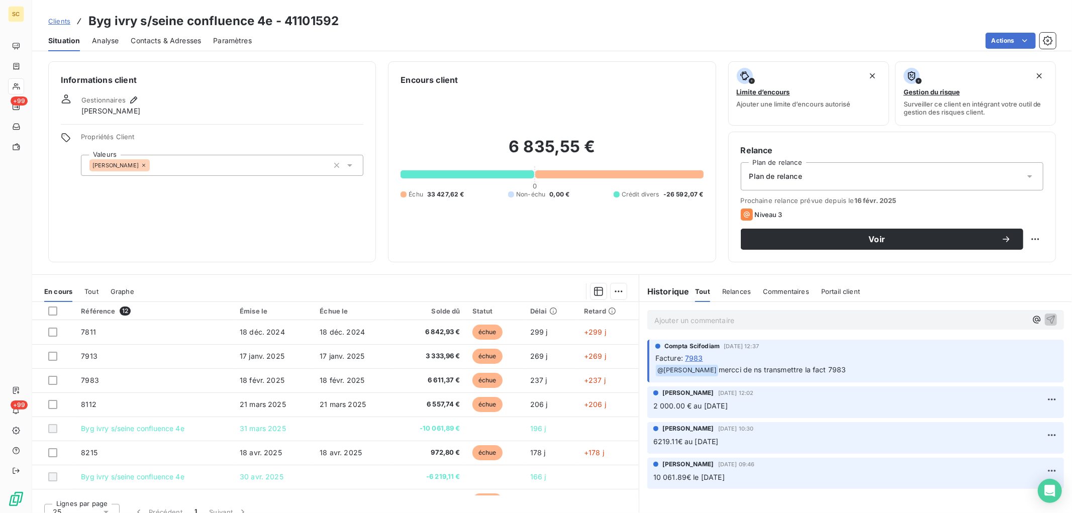
click at [708, 314] on p "Ajouter un commentaire ﻿" at bounding box center [840, 320] width 372 height 13
